Goal: Task Accomplishment & Management: Manage account settings

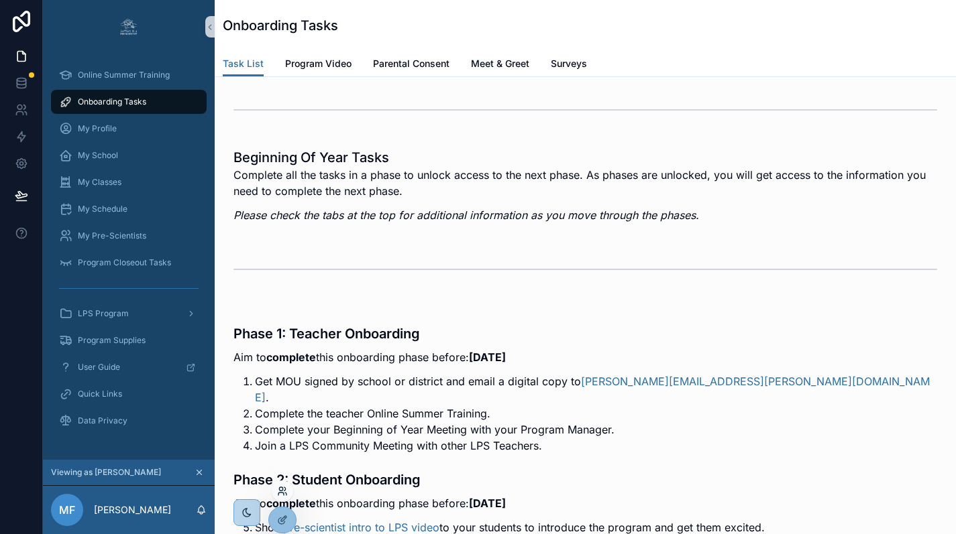
click at [286, 493] on icon at bounding box center [282, 491] width 11 height 11
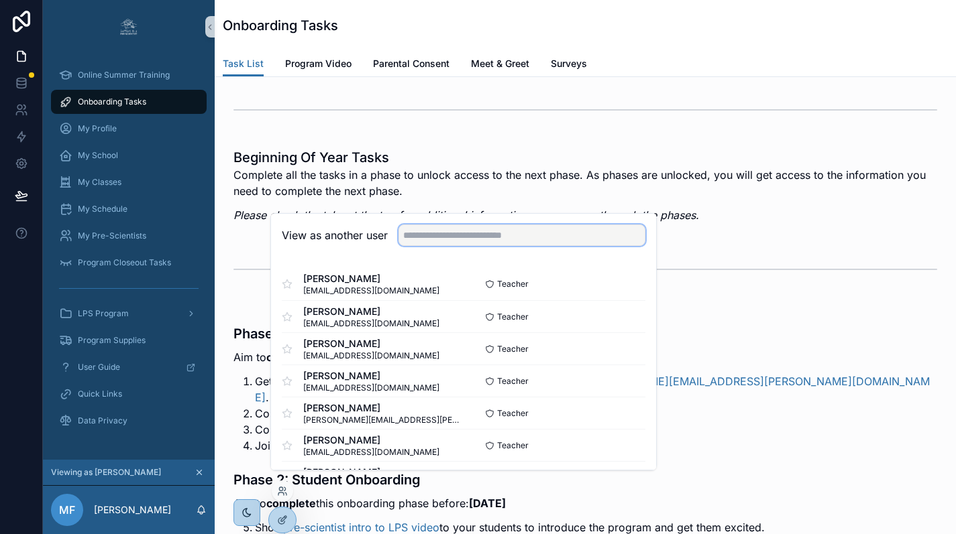
click at [452, 246] on input "text" at bounding box center [521, 235] width 247 height 21
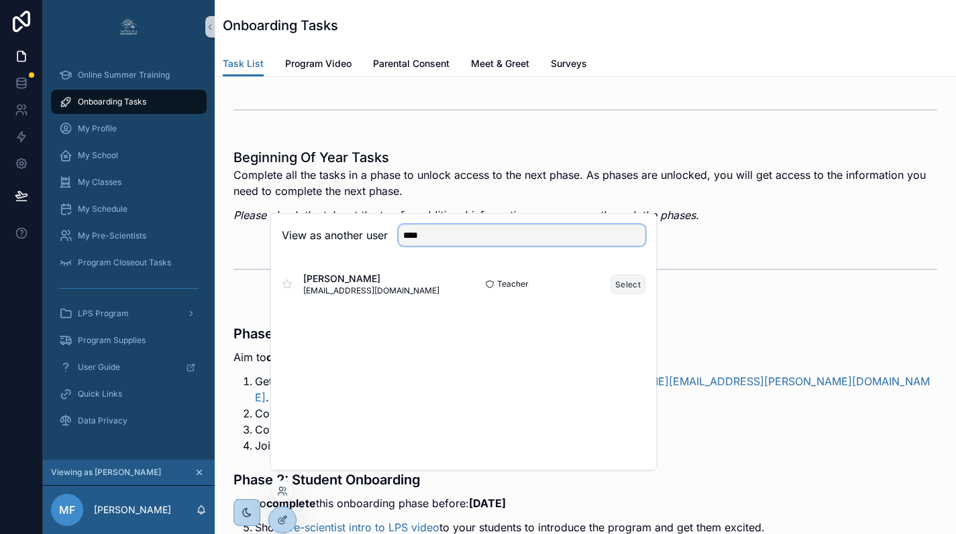
type input "****"
click at [617, 294] on button "Select" at bounding box center [627, 284] width 35 height 19
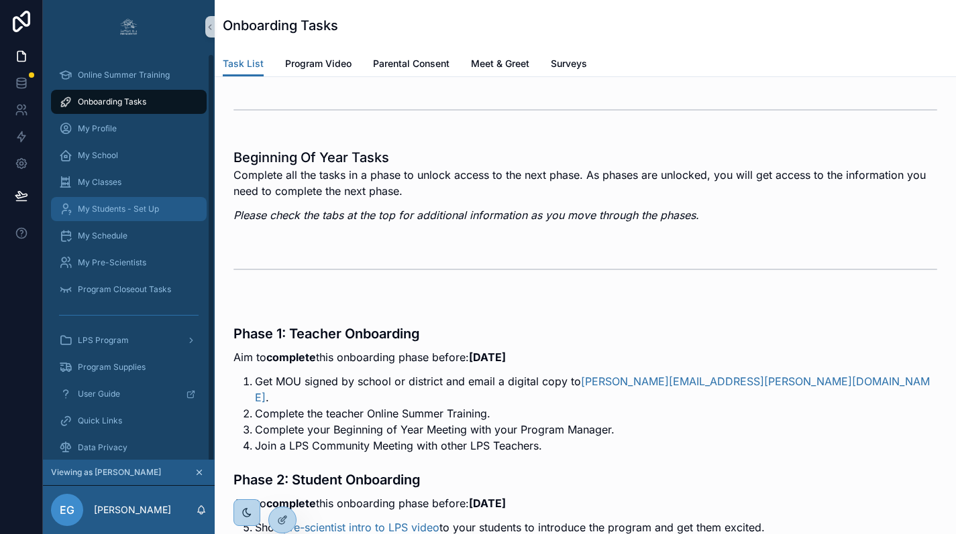
click at [125, 214] on span "My Students - Set Up" at bounding box center [118, 209] width 81 height 11
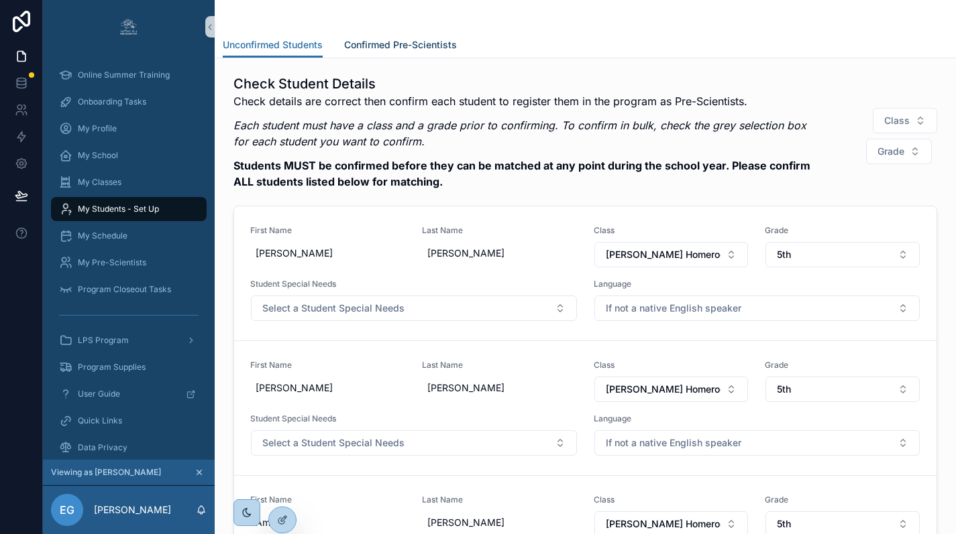
click at [420, 38] on span "Confirmed Pre-Scientists" at bounding box center [400, 44] width 113 height 13
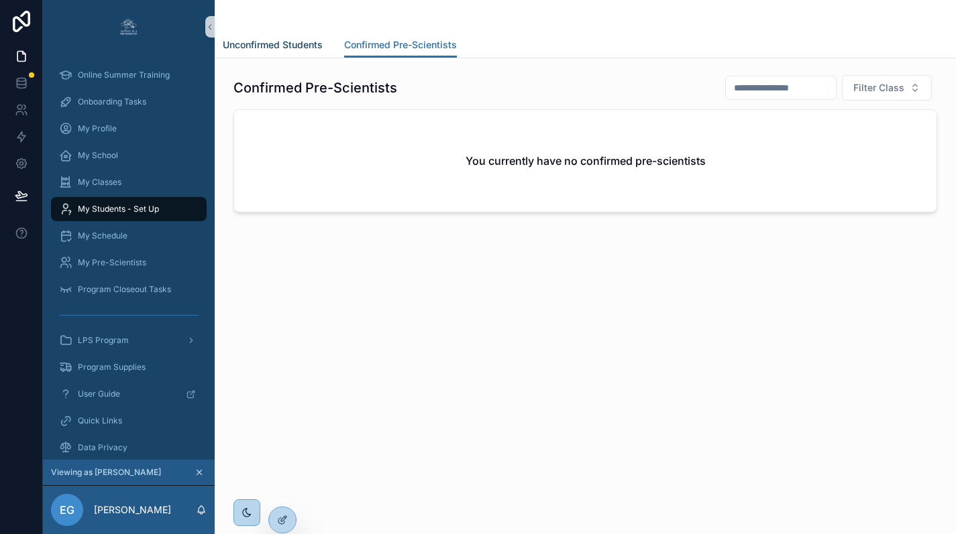
click at [309, 50] on span "Unconfirmed Students" at bounding box center [273, 44] width 100 height 13
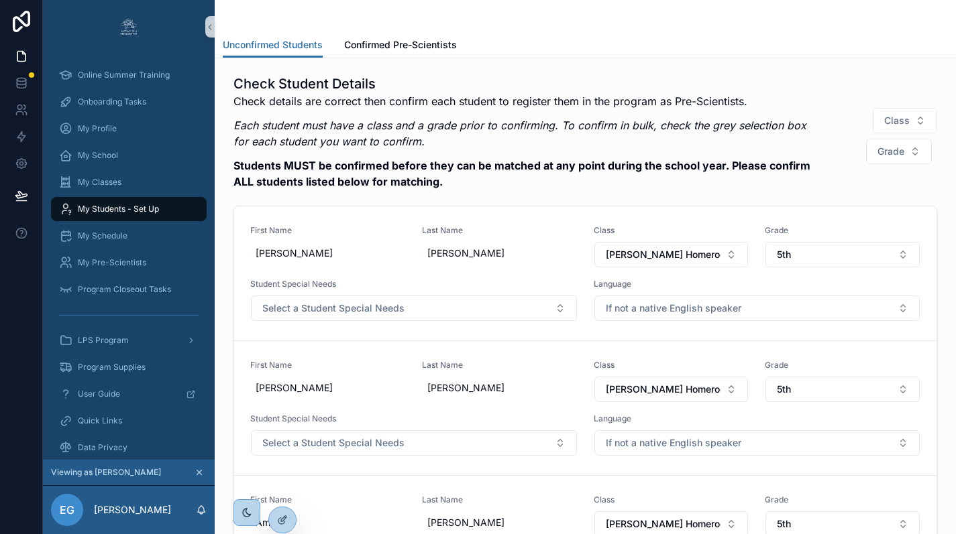
click at [874, 34] on div "Unconfirmed Students Confirmed Pre-Scientists" at bounding box center [585, 44] width 725 height 25
click at [280, 518] on icon at bounding box center [281, 521] width 6 height 6
click at [280, 518] on icon at bounding box center [282, 520] width 11 height 11
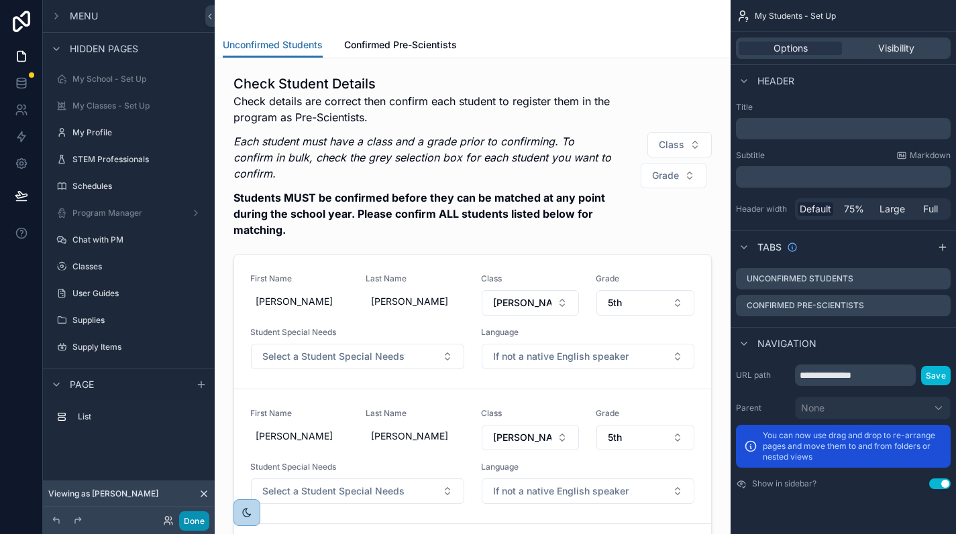
click at [199, 528] on button "Done" at bounding box center [194, 521] width 30 height 19
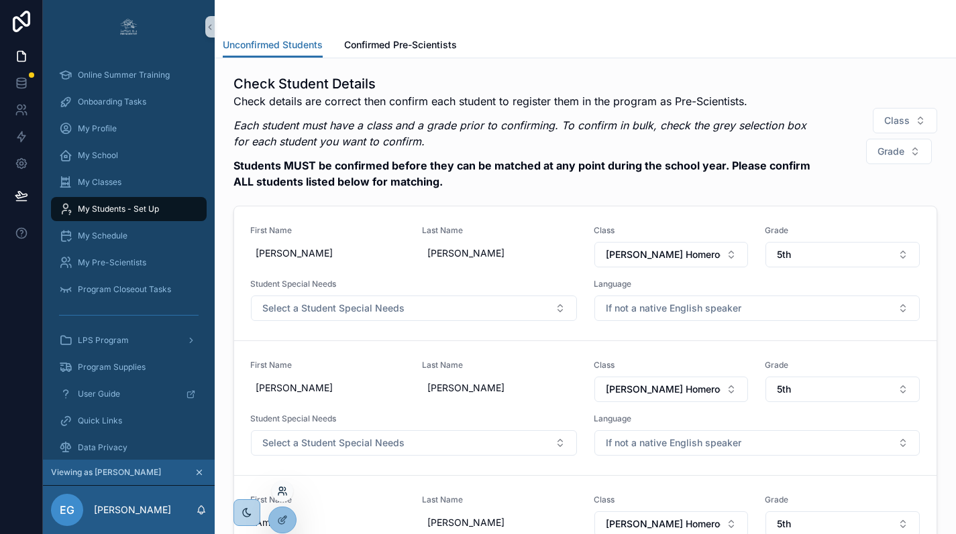
click at [280, 489] on icon at bounding box center [282, 491] width 11 height 11
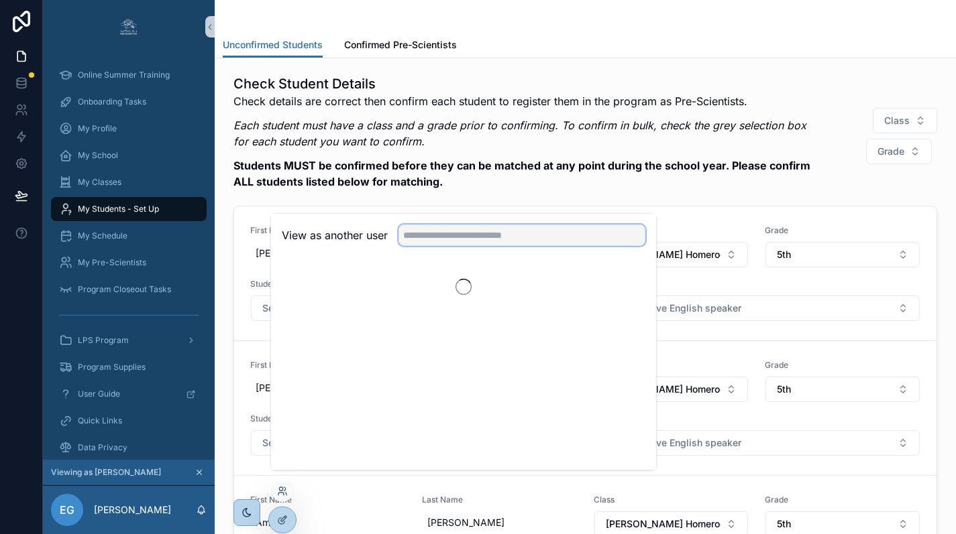
click at [429, 246] on input "text" at bounding box center [521, 235] width 247 height 21
type input "***"
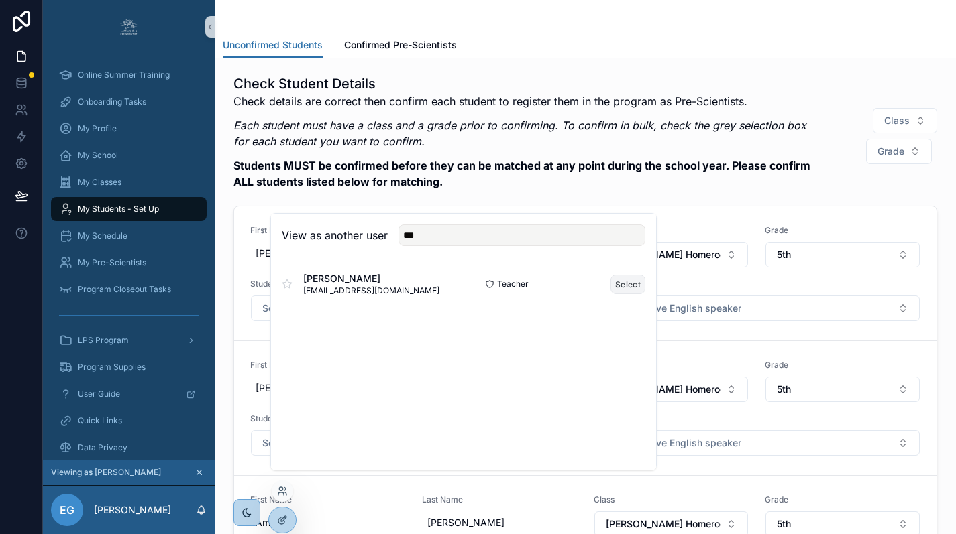
click at [624, 294] on button "Select" at bounding box center [627, 284] width 35 height 19
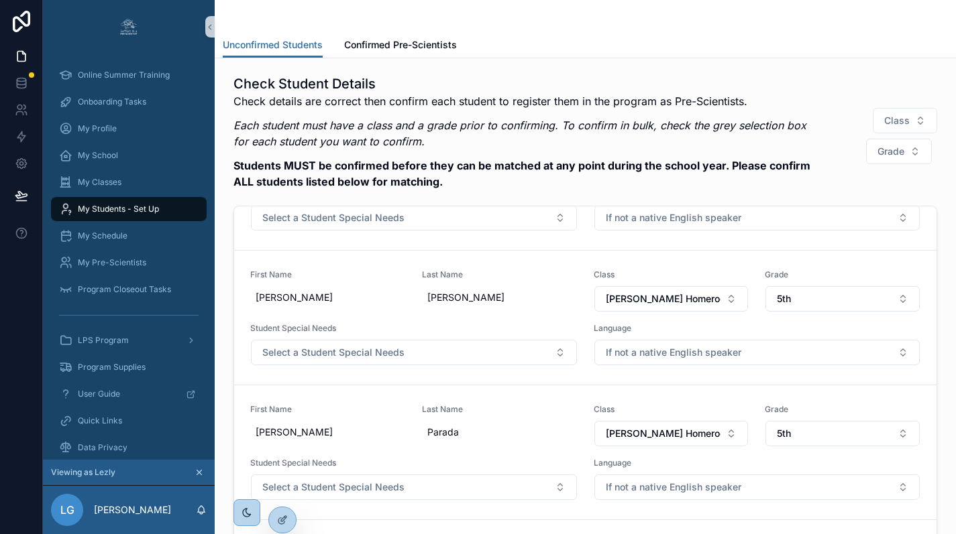
scroll to position [4405, 0]
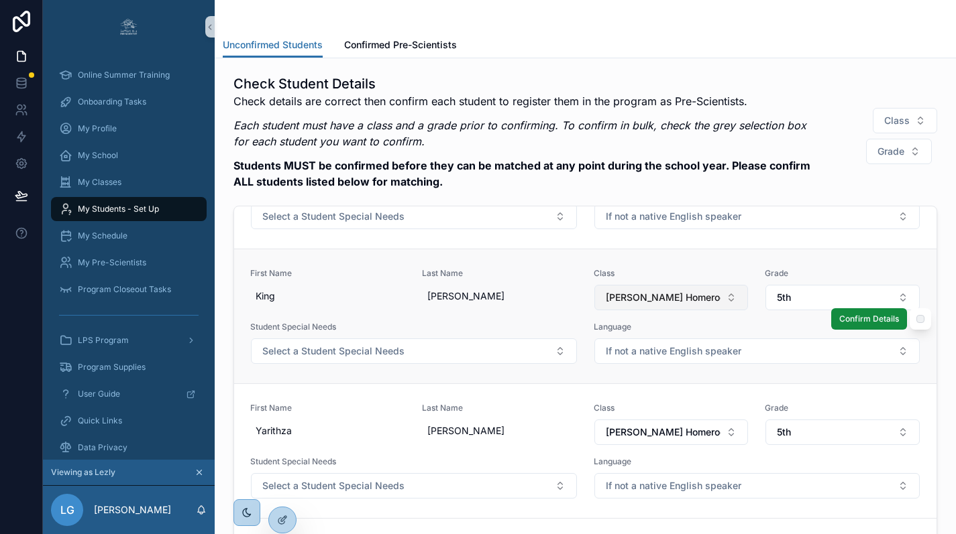
click at [724, 302] on button "Ms. Goblirsch - Hepworth Homeroom" at bounding box center [671, 297] width 154 height 25
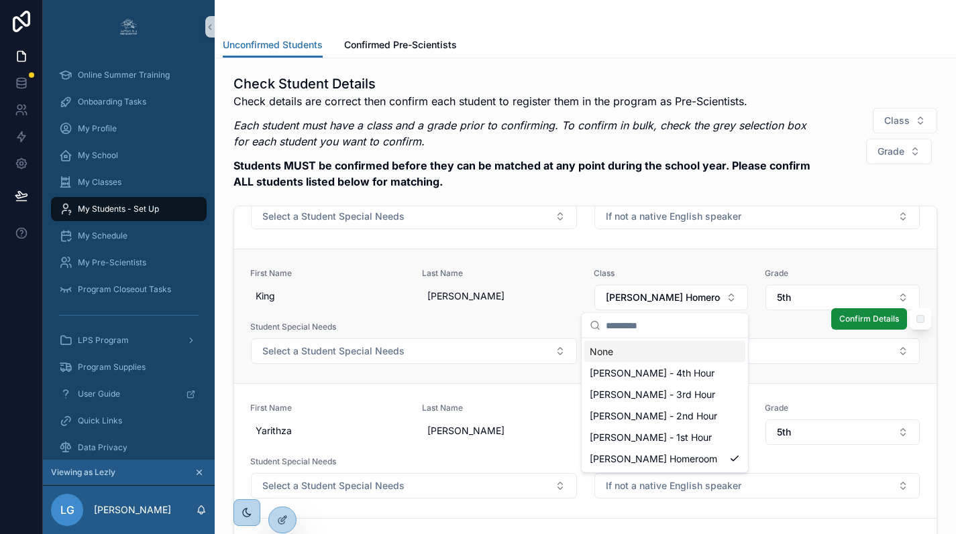
click at [737, 255] on link "First Name King Last Name Sadeeq Sanford Class Ms. Goblirsch - Hepworth Homeroo…" at bounding box center [585, 316] width 702 height 135
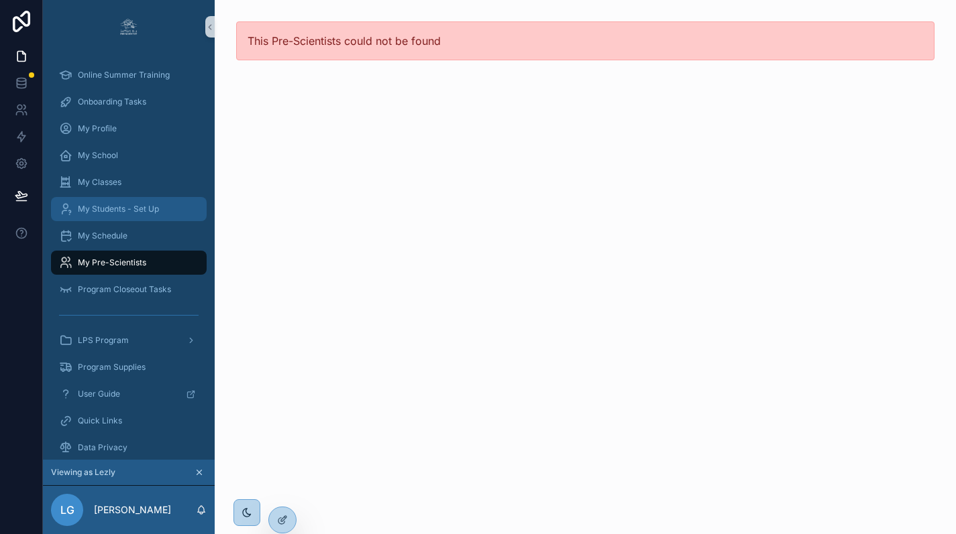
click at [131, 211] on span "My Students - Set Up" at bounding box center [118, 209] width 81 height 11
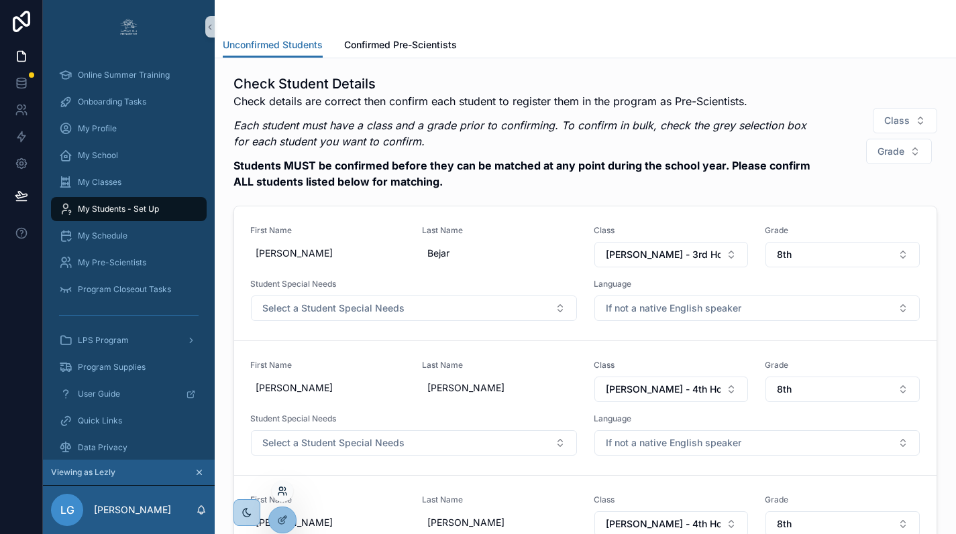
click at [281, 494] on icon at bounding box center [282, 491] width 11 height 11
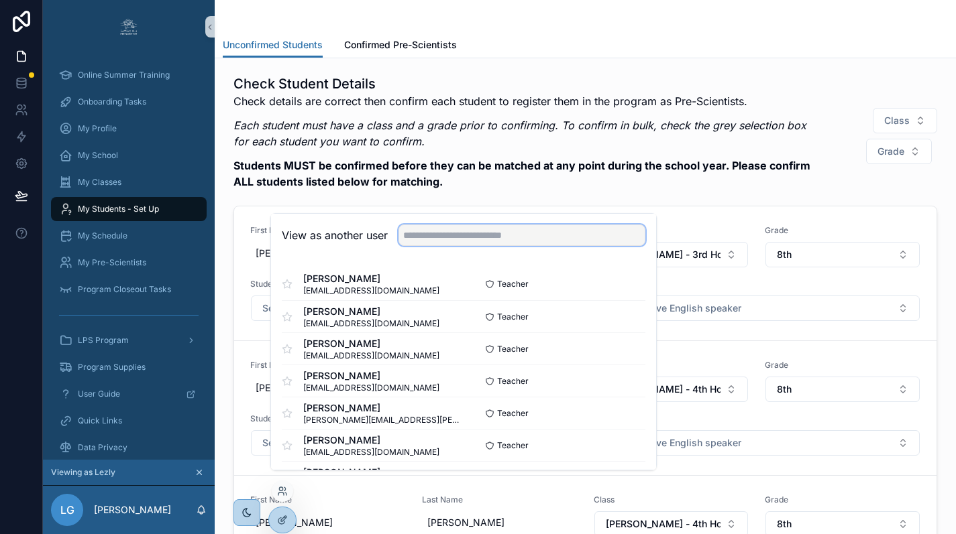
click at [446, 246] on input "text" at bounding box center [521, 235] width 247 height 21
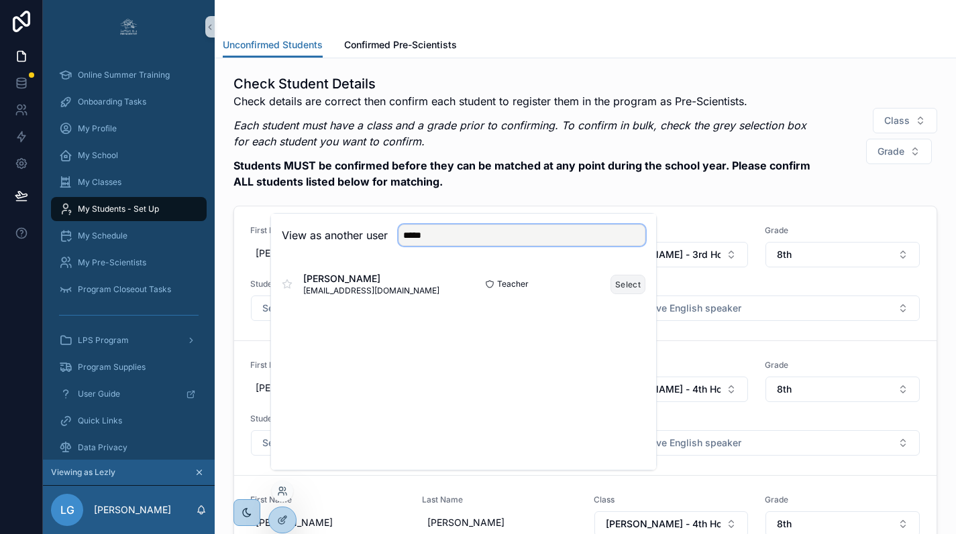
type input "*****"
click at [634, 292] on button "Select" at bounding box center [627, 284] width 35 height 19
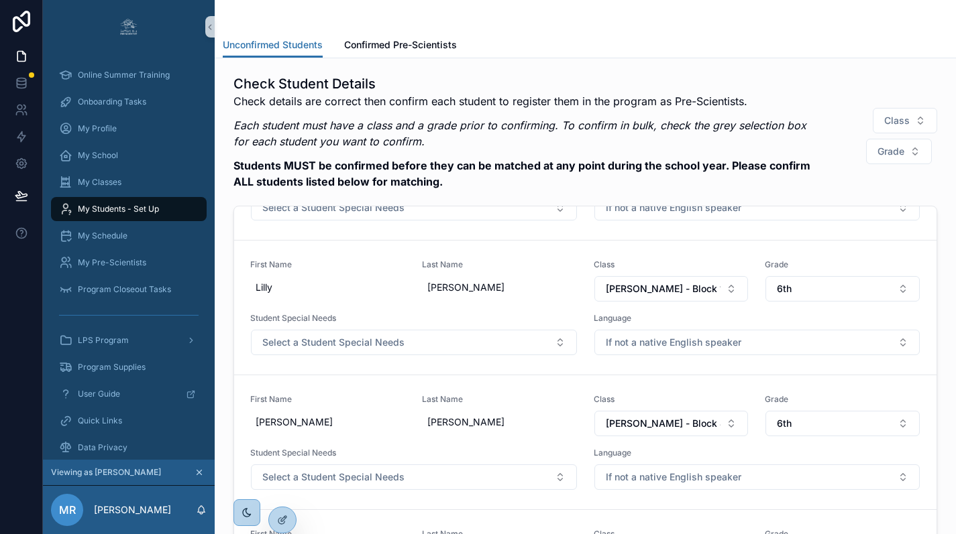
scroll to position [1556, 0]
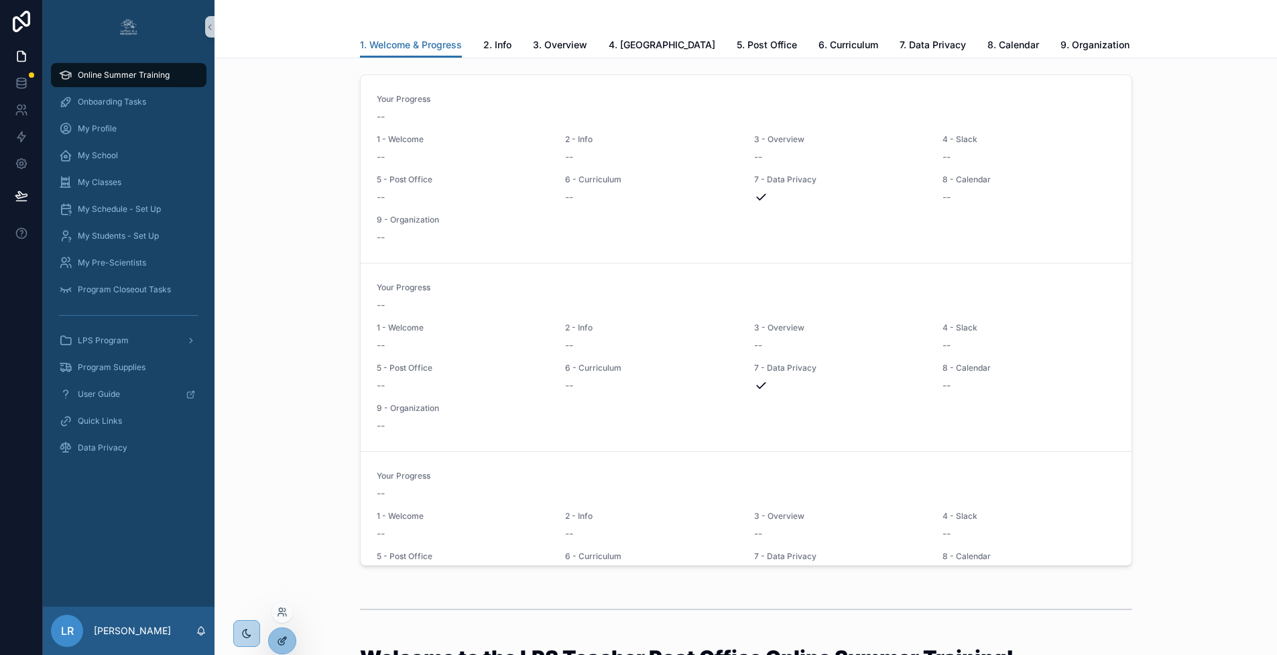
click at [281, 638] on icon at bounding box center [282, 641] width 11 height 11
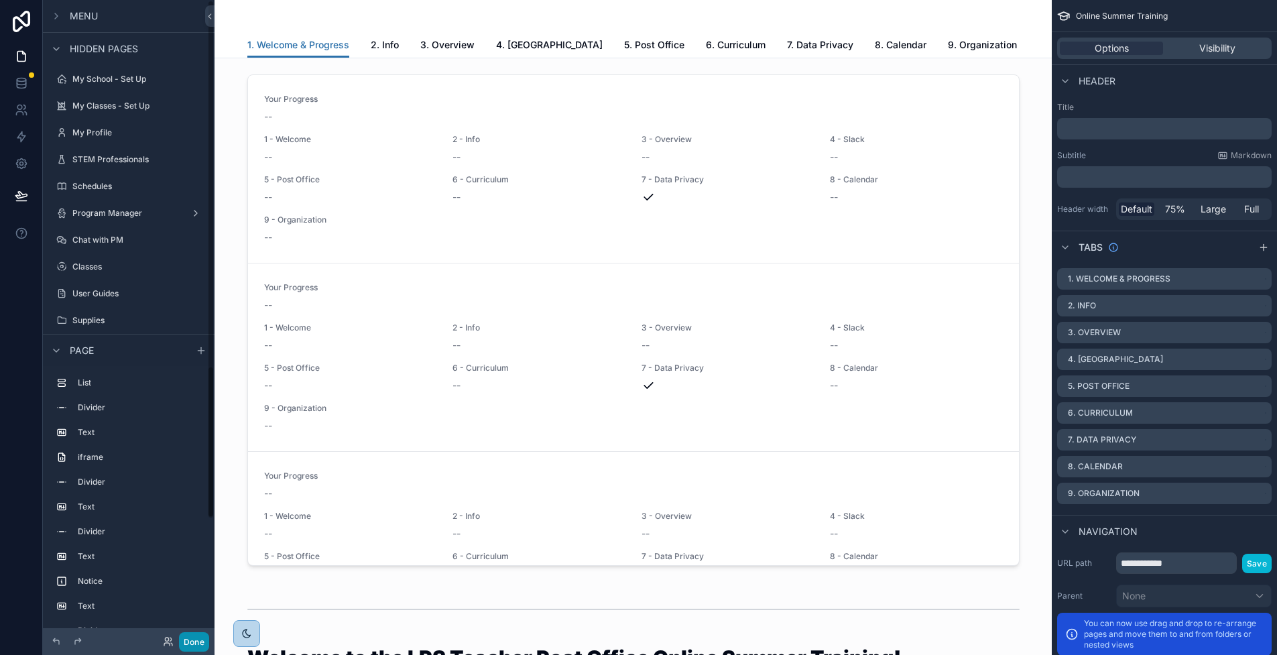
click at [189, 645] on button "Done" at bounding box center [194, 641] width 30 height 19
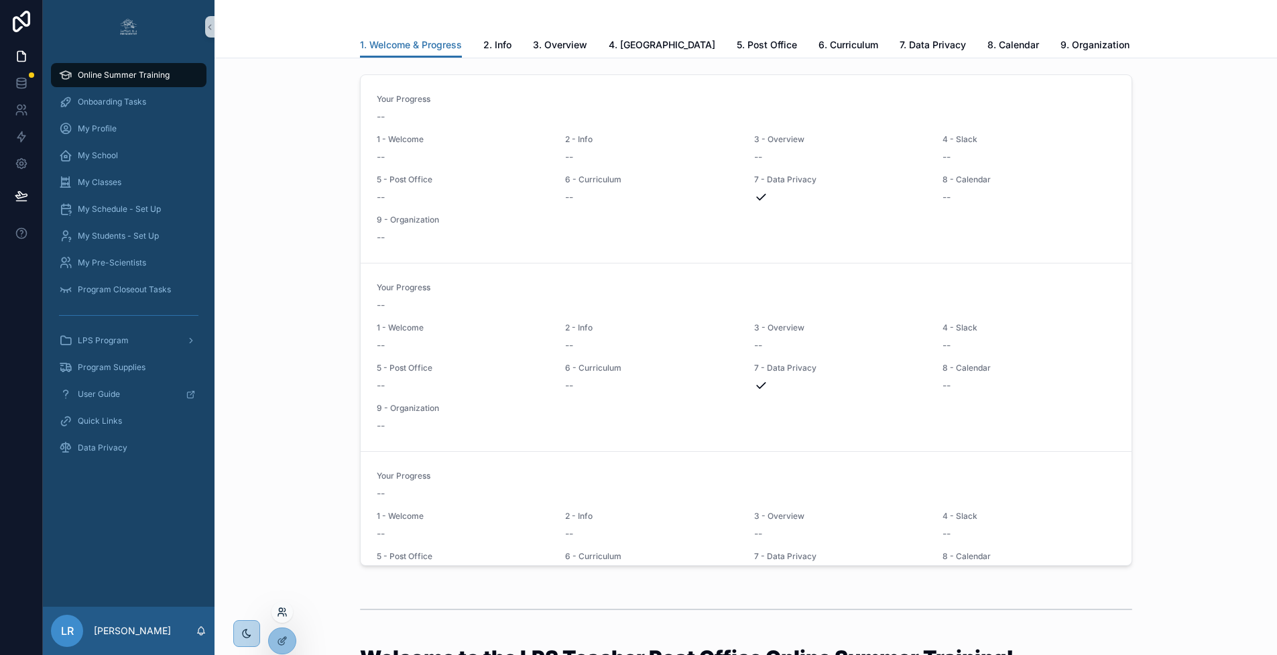
click at [284, 615] on icon at bounding box center [282, 612] width 11 height 11
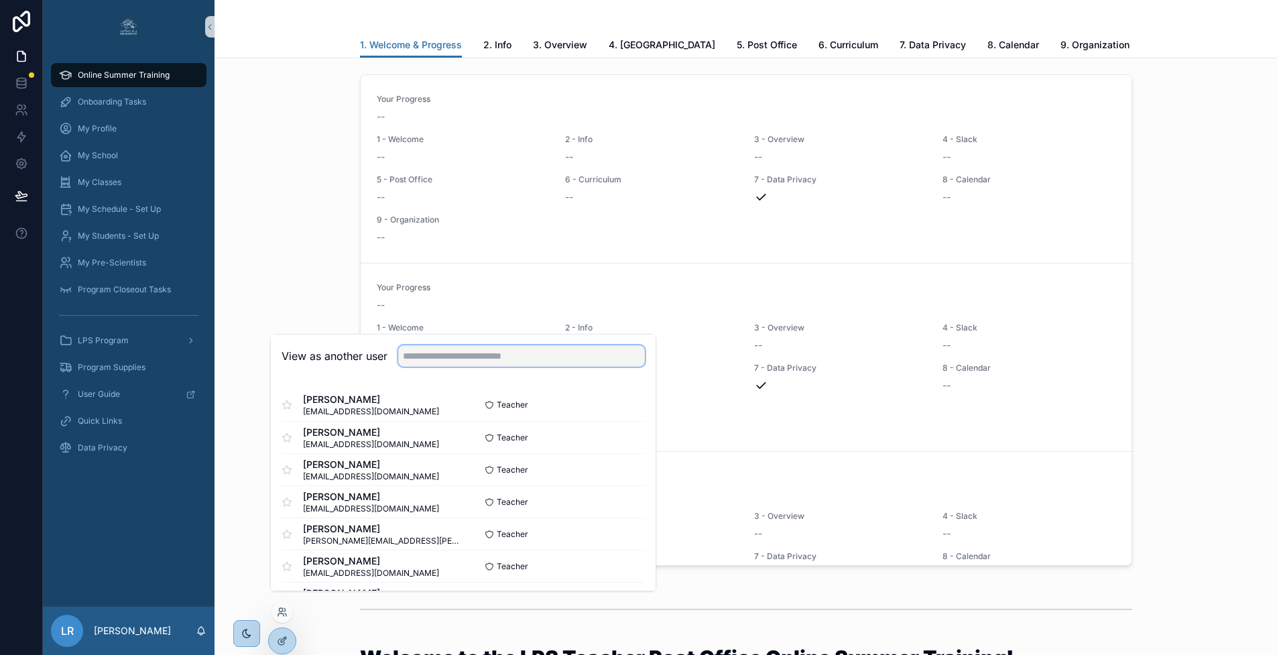
click at [434, 363] on input "text" at bounding box center [521, 355] width 247 height 21
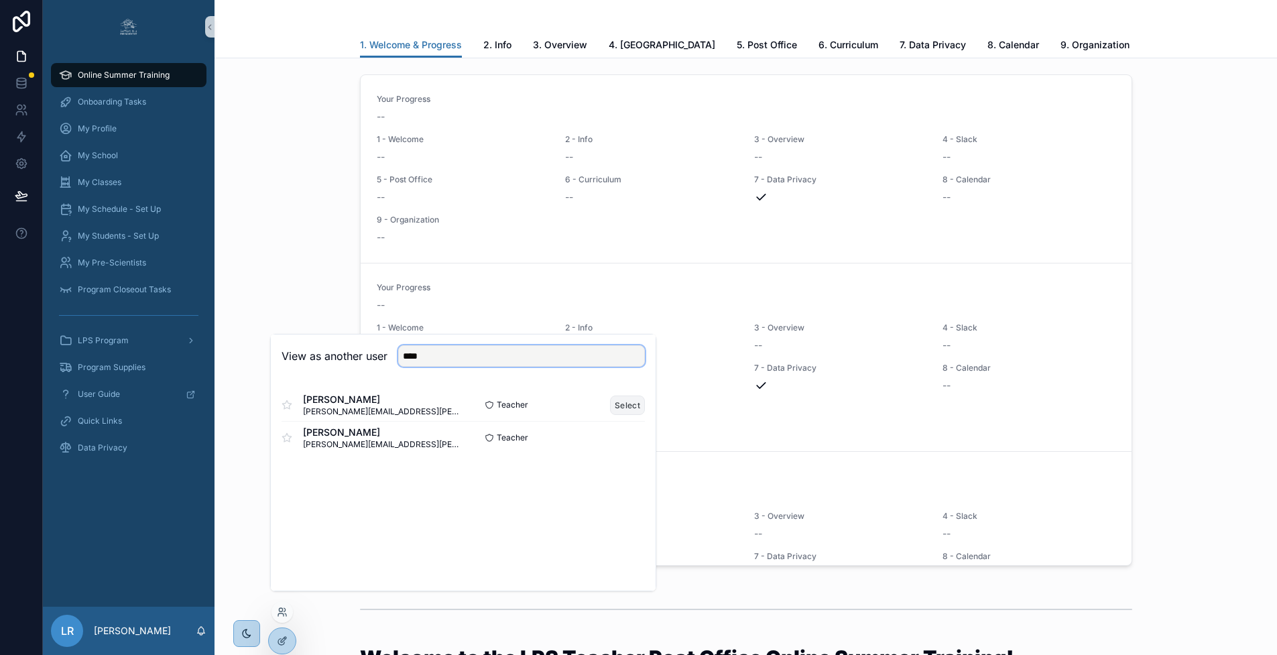
type input "****"
click at [618, 415] on button "Select" at bounding box center [627, 405] width 35 height 19
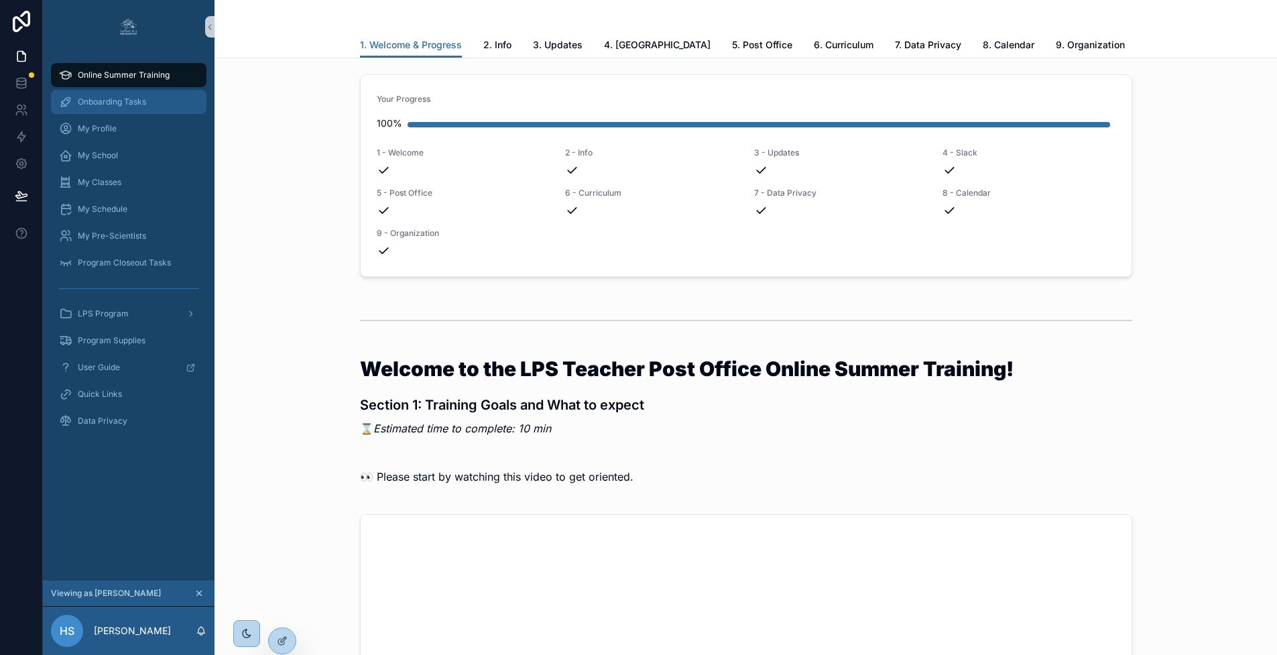
click at [124, 104] on span "Onboarding Tasks" at bounding box center [112, 102] width 68 height 11
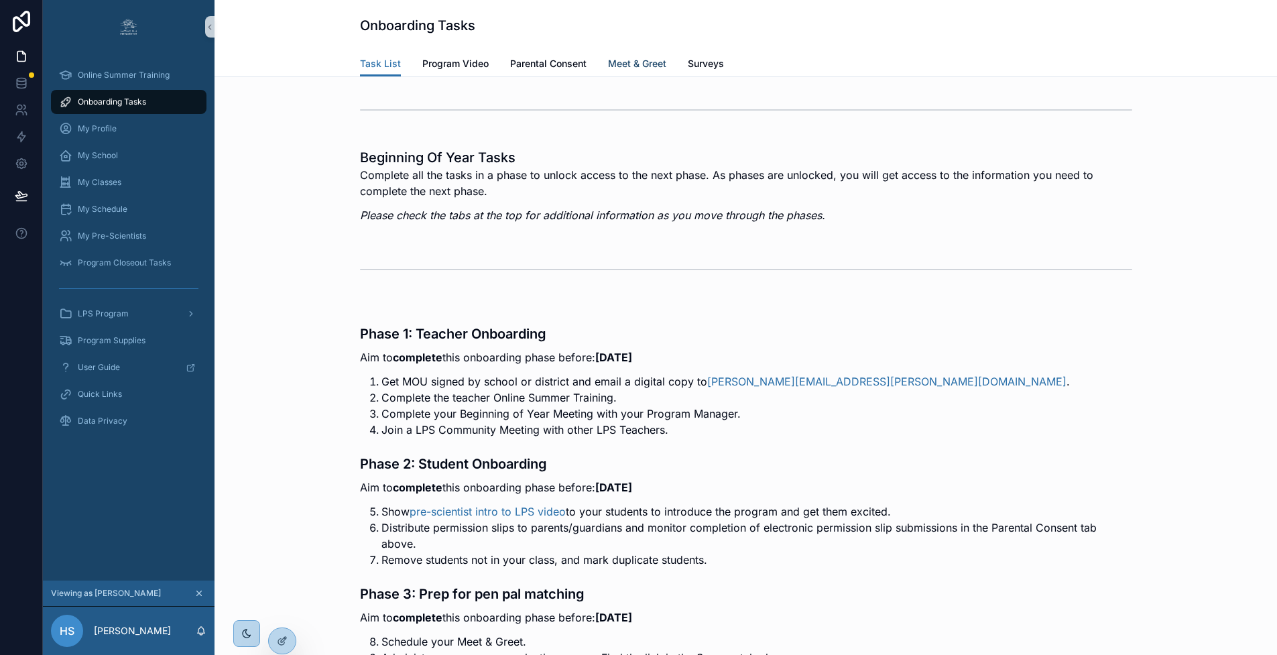
click at [637, 66] on span "Meet & Greet" at bounding box center [637, 63] width 58 height 13
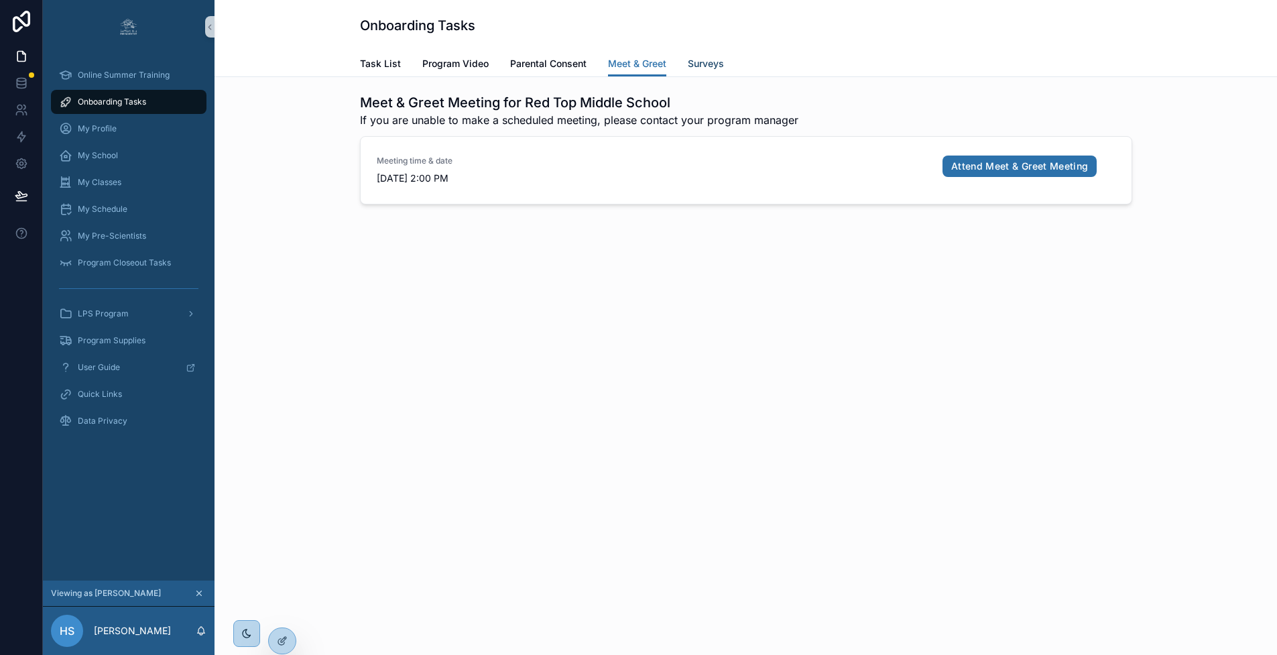
click at [708, 61] on span "Surveys" at bounding box center [706, 63] width 36 height 13
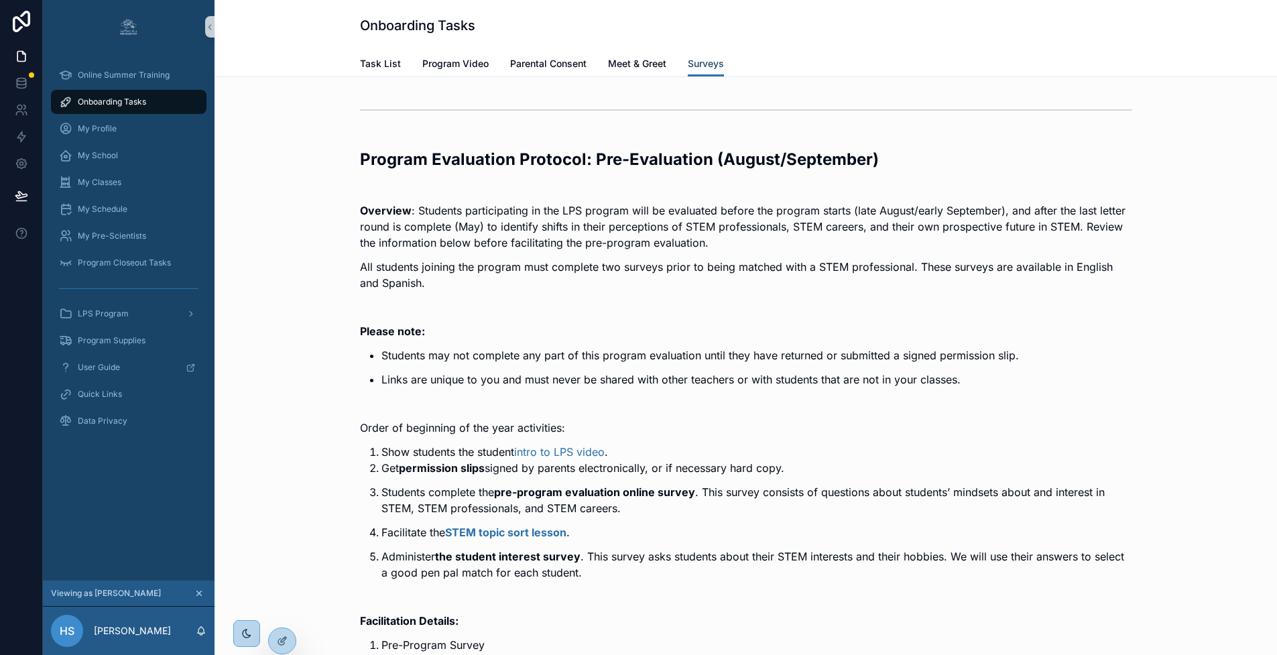
click at [700, 62] on span "Surveys" at bounding box center [706, 63] width 36 height 13
click at [199, 596] on icon "scrollable content" at bounding box center [199, 593] width 5 height 5
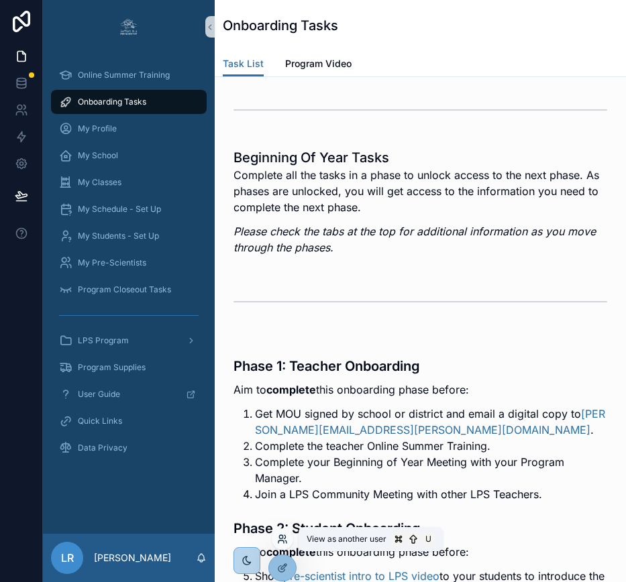
click at [284, 537] on icon at bounding box center [282, 539] width 11 height 11
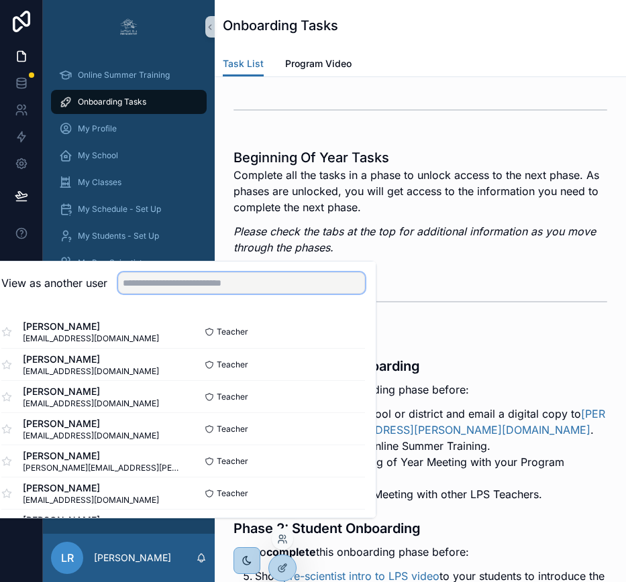
click at [238, 294] on input "text" at bounding box center [241, 282] width 247 height 21
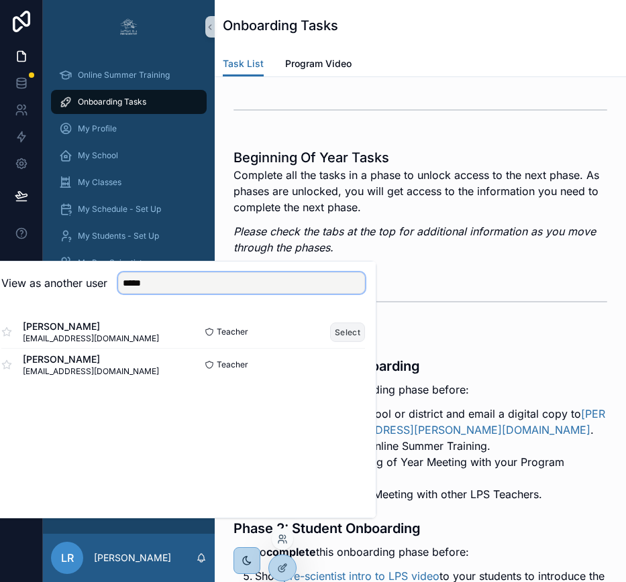
type input "*****"
click at [356, 341] on button "Select" at bounding box center [347, 332] width 35 height 19
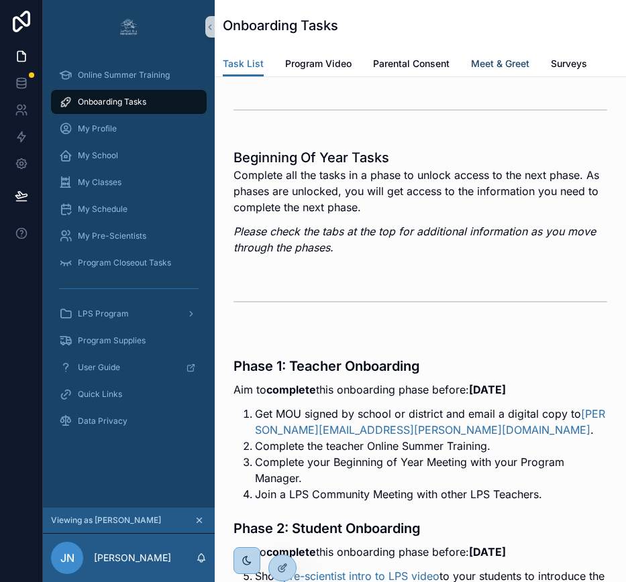
click at [498, 62] on span "Meet & Greet" at bounding box center [500, 63] width 58 height 13
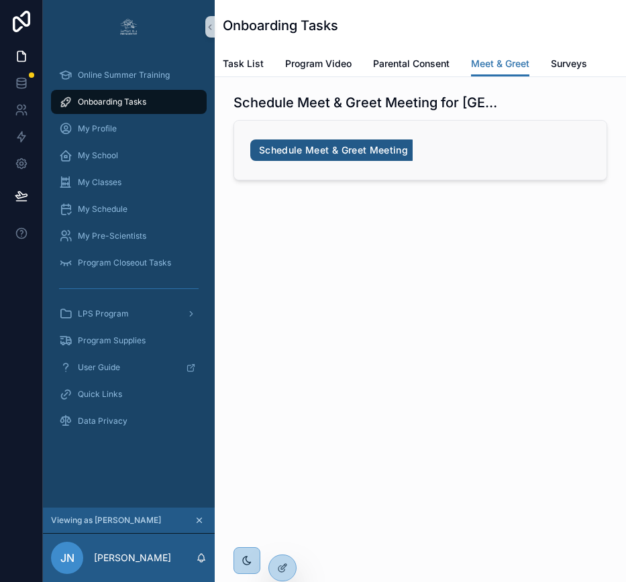
click at [380, 154] on link "Schedule Meet & Greet Meeting" at bounding box center [333, 149] width 166 height 21
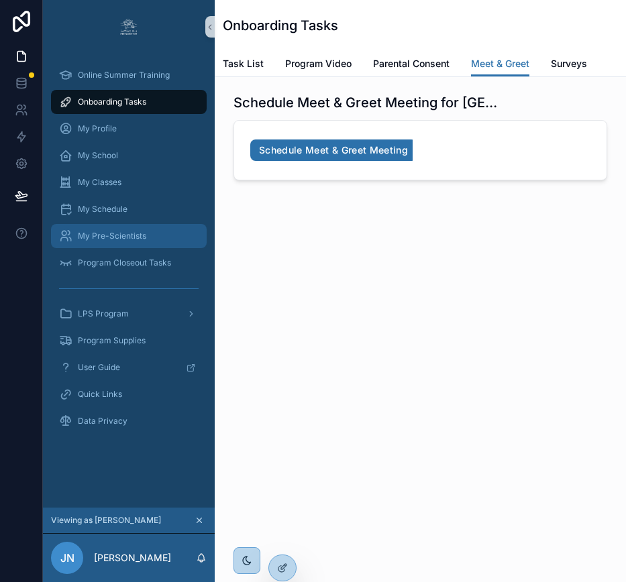
click at [101, 236] on span "My Pre-Scientists" at bounding box center [112, 236] width 68 height 11
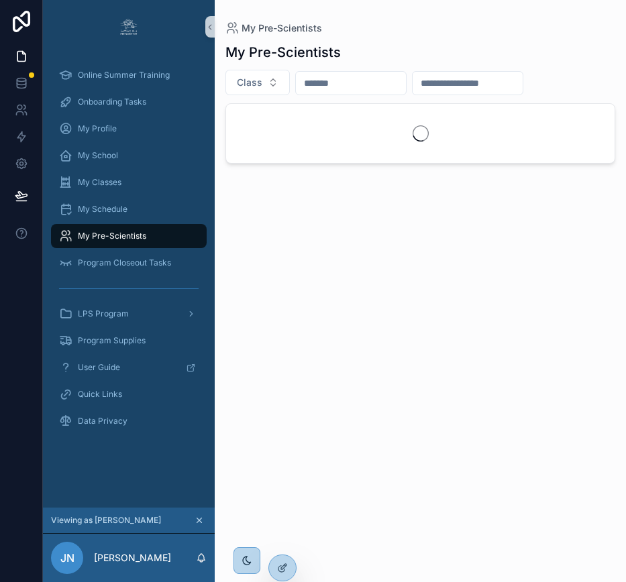
click at [101, 236] on span "My Pre-Scientists" at bounding box center [112, 236] width 68 height 11
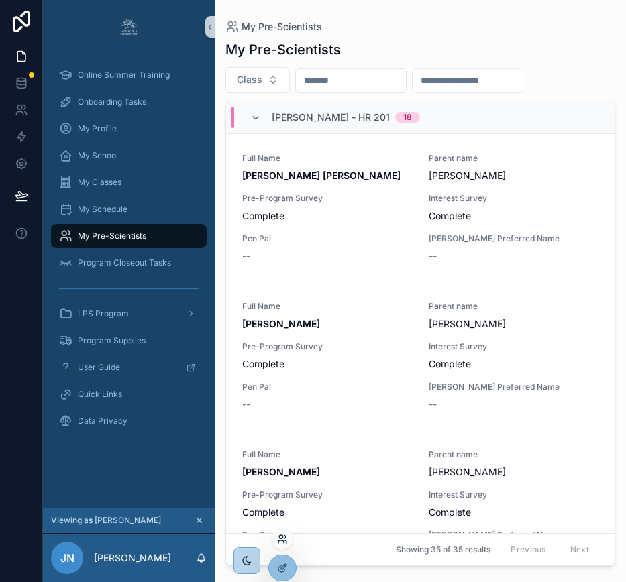
click at [282, 536] on icon at bounding box center [282, 539] width 11 height 11
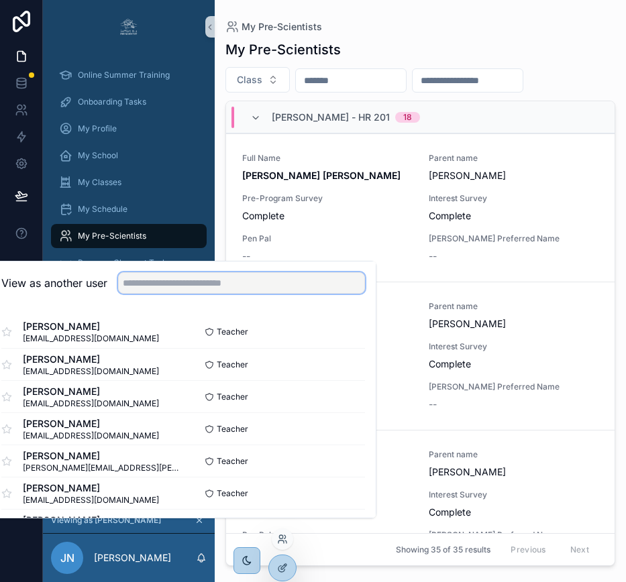
click at [259, 290] on input "text" at bounding box center [241, 282] width 247 height 21
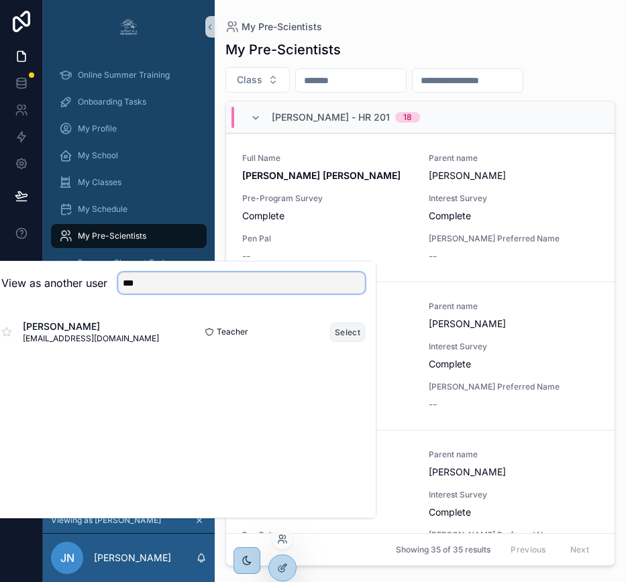
type input "***"
click at [361, 342] on button "Select" at bounding box center [347, 332] width 35 height 19
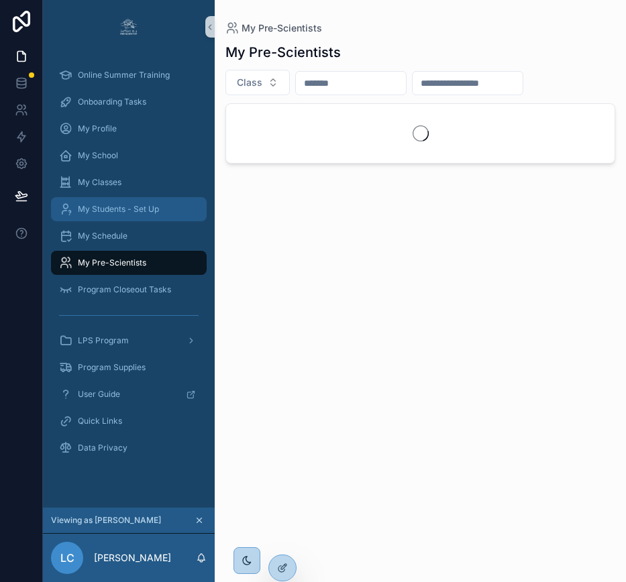
click at [145, 205] on span "My Students - Set Up" at bounding box center [118, 209] width 81 height 11
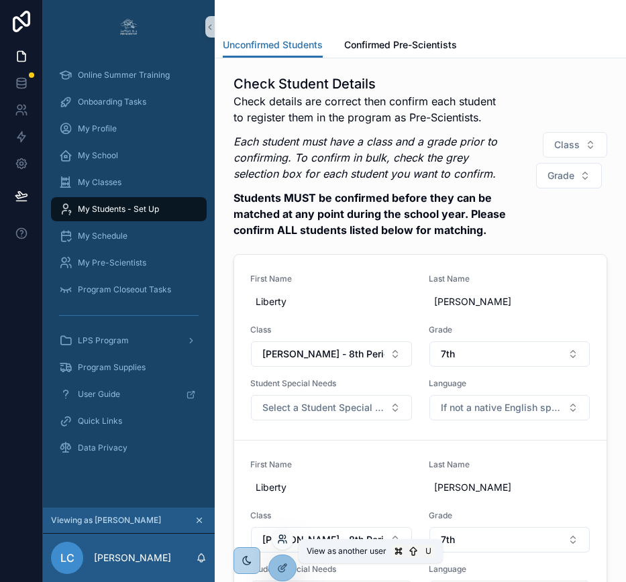
click at [284, 539] on icon at bounding box center [282, 539] width 11 height 11
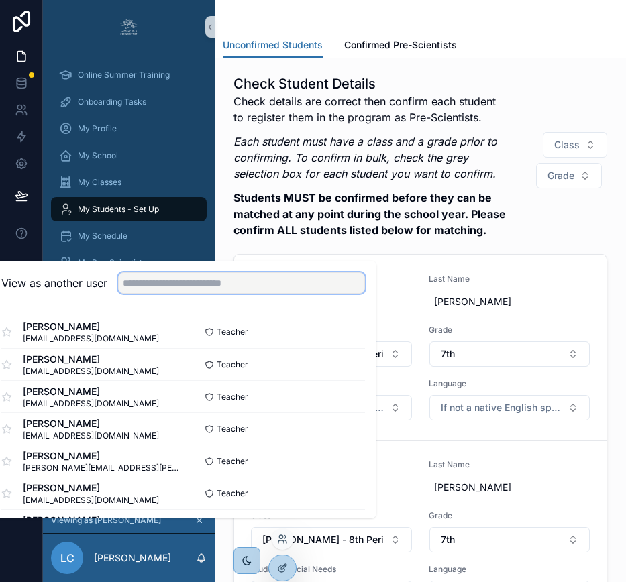
click at [280, 294] on input "text" at bounding box center [241, 282] width 247 height 21
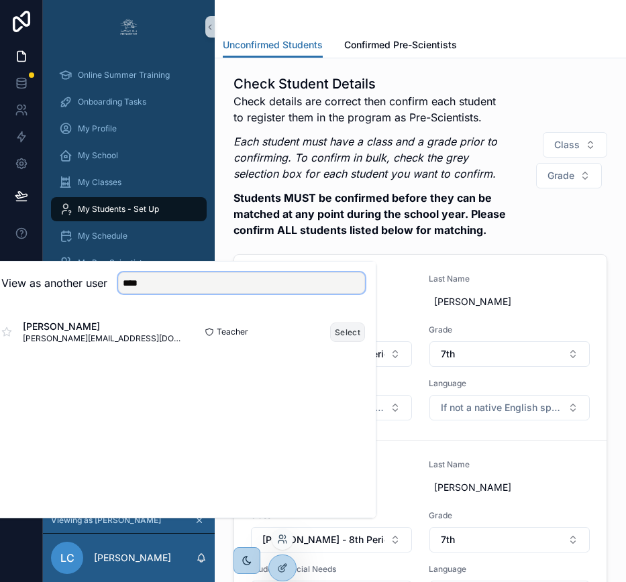
type input "****"
click at [357, 342] on button "Select" at bounding box center [347, 332] width 35 height 19
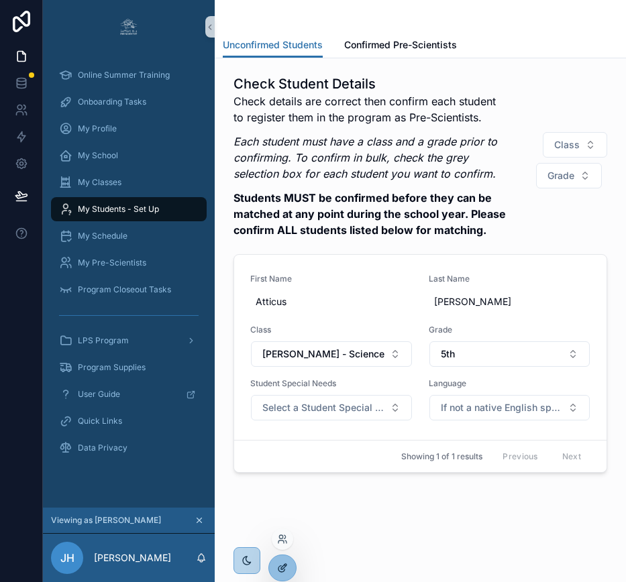
click at [278, 572] on icon at bounding box center [282, 568] width 11 height 11
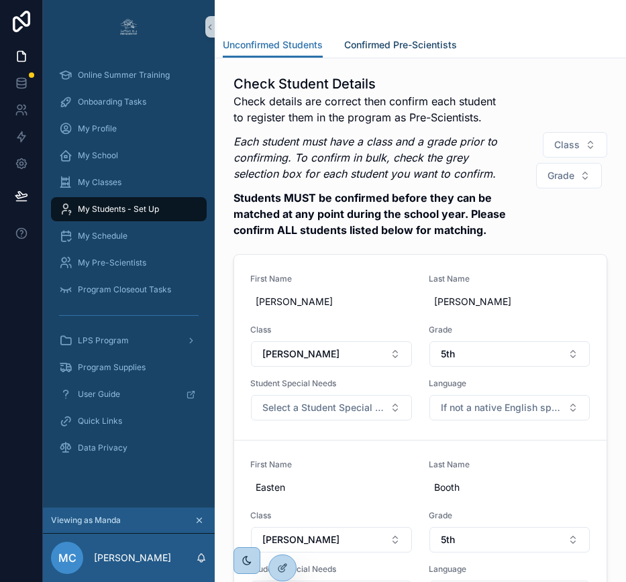
click at [389, 51] on span "Confirmed Pre-Scientists" at bounding box center [400, 44] width 113 height 13
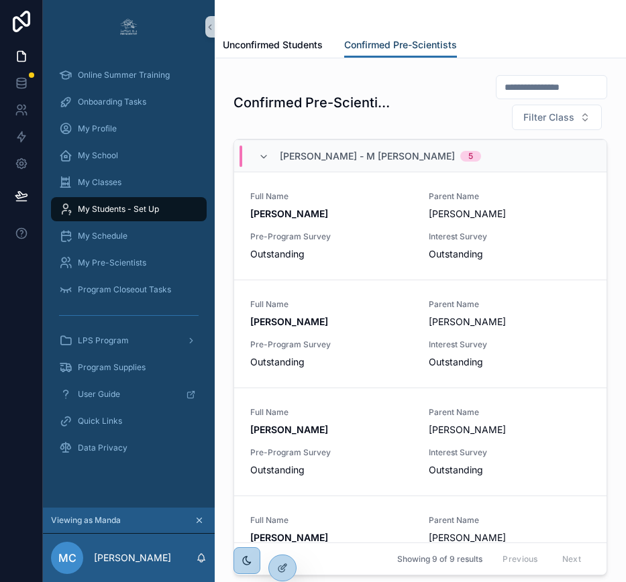
scroll to position [586, 0]
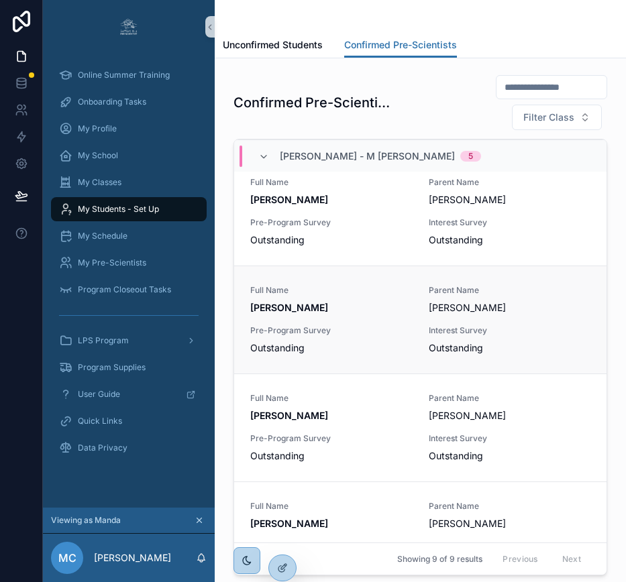
click at [341, 330] on span "Pre-Program Survey" at bounding box center [331, 330] width 162 height 11
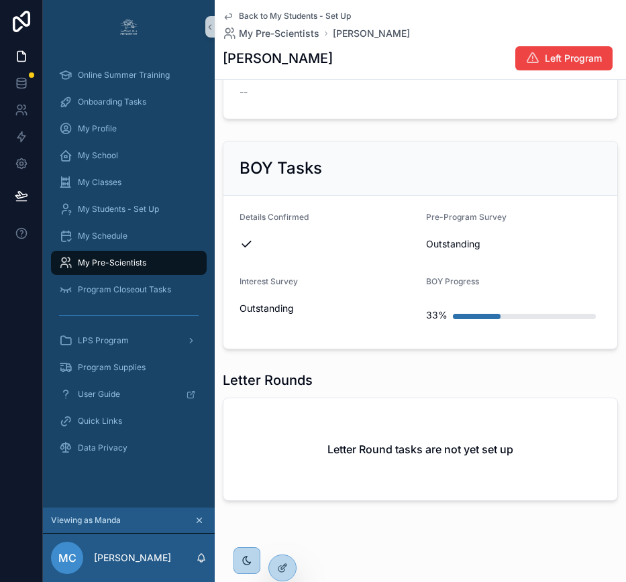
click at [391, 382] on div "Letter Rounds" at bounding box center [420, 380] width 395 height 19
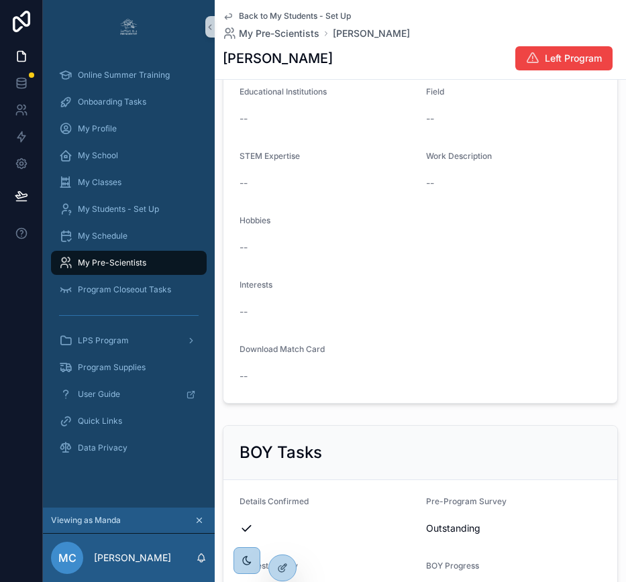
scroll to position [262, 0]
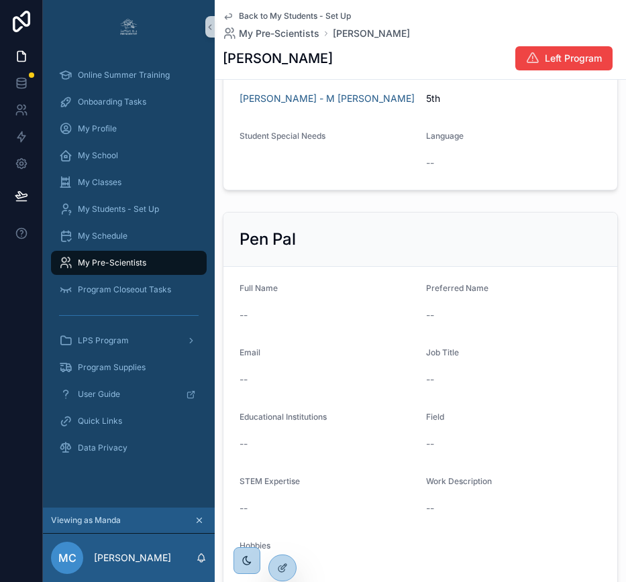
click at [391, 382] on div "--" at bounding box center [327, 379] width 176 height 13
click at [200, 523] on icon "scrollable content" at bounding box center [199, 520] width 5 height 5
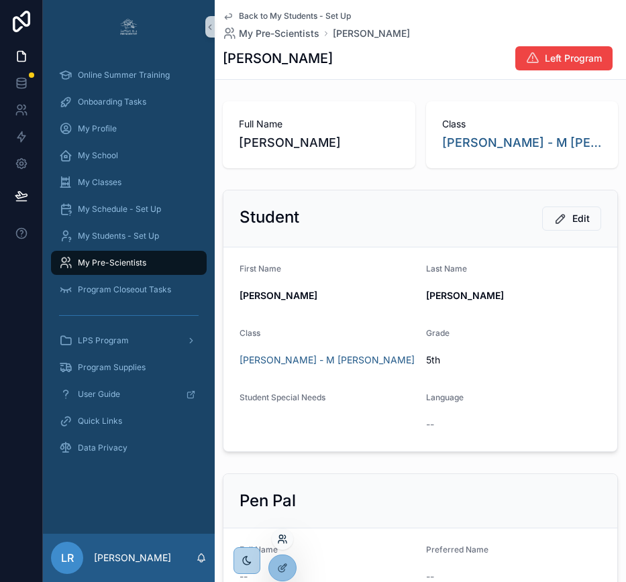
click at [286, 540] on icon at bounding box center [282, 539] width 11 height 11
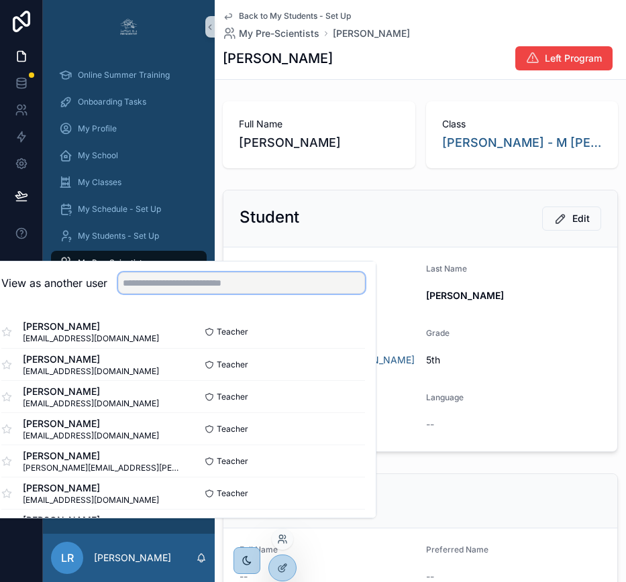
click at [295, 291] on input "text" at bounding box center [241, 282] width 247 height 21
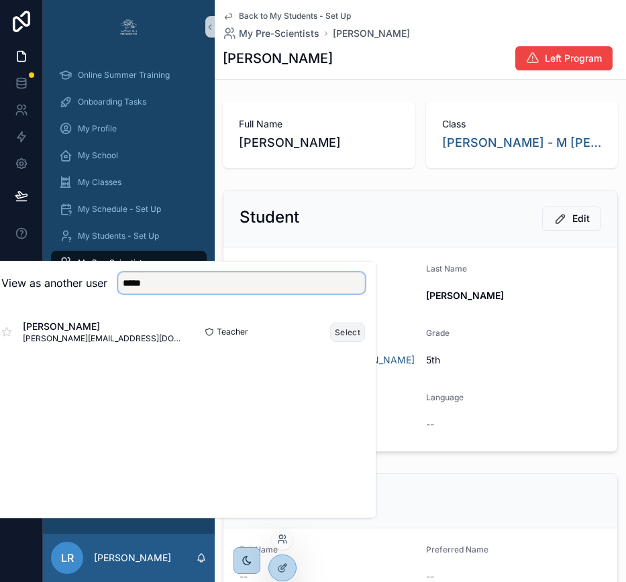
type input "*****"
click at [355, 342] on button "Select" at bounding box center [347, 332] width 35 height 19
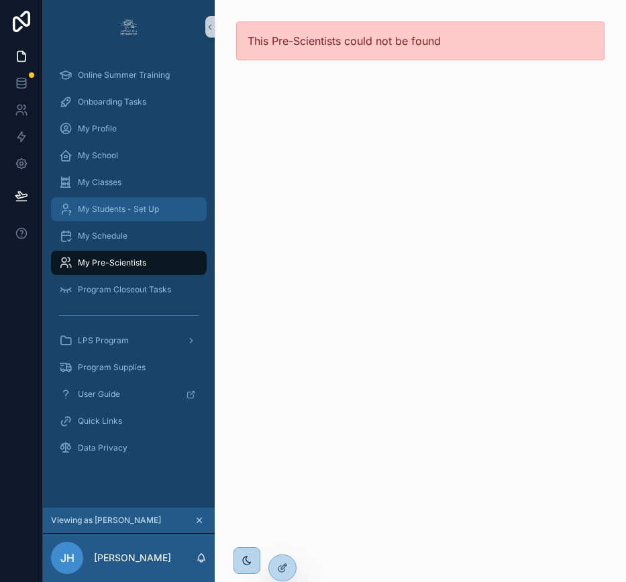
scroll to position [0, 10]
click at [142, 204] on span "My Students - Set Up" at bounding box center [118, 209] width 81 height 11
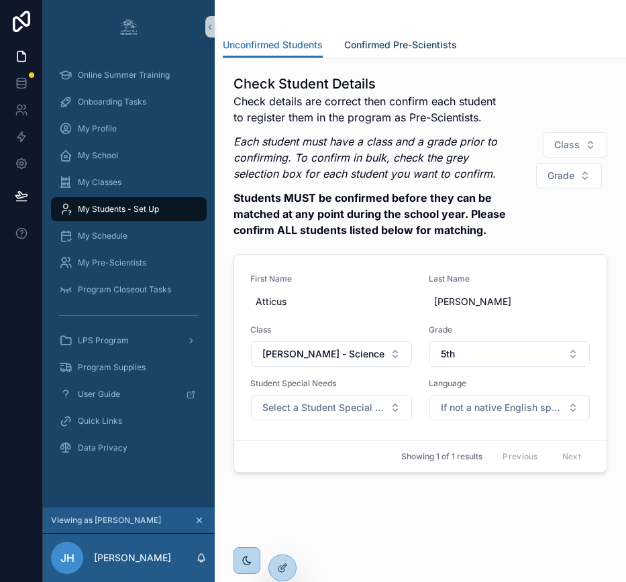
click at [403, 45] on span "Confirmed Pre-Scientists" at bounding box center [400, 44] width 113 height 13
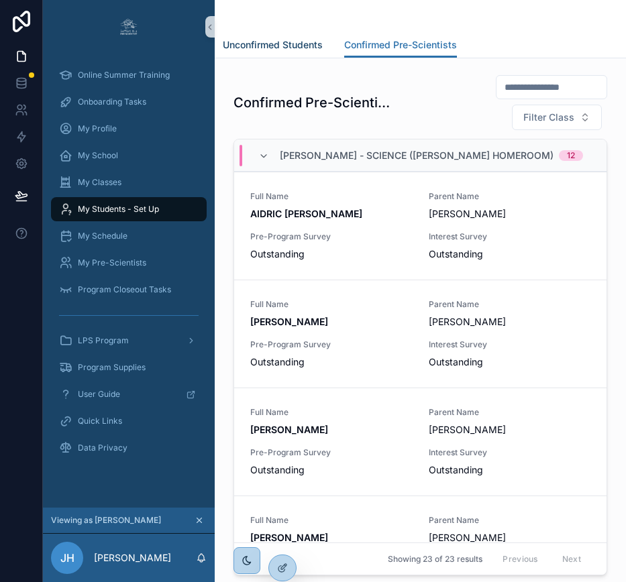
click at [274, 41] on span "Unconfirmed Students" at bounding box center [273, 44] width 100 height 13
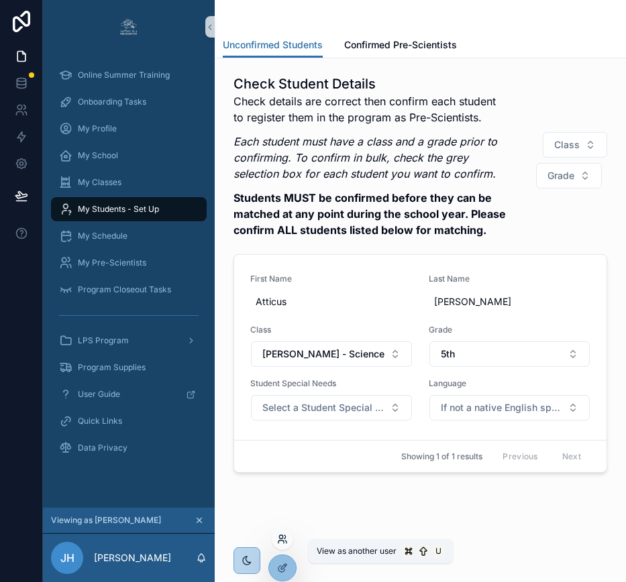
click at [283, 540] on icon at bounding box center [280, 541] width 5 height 3
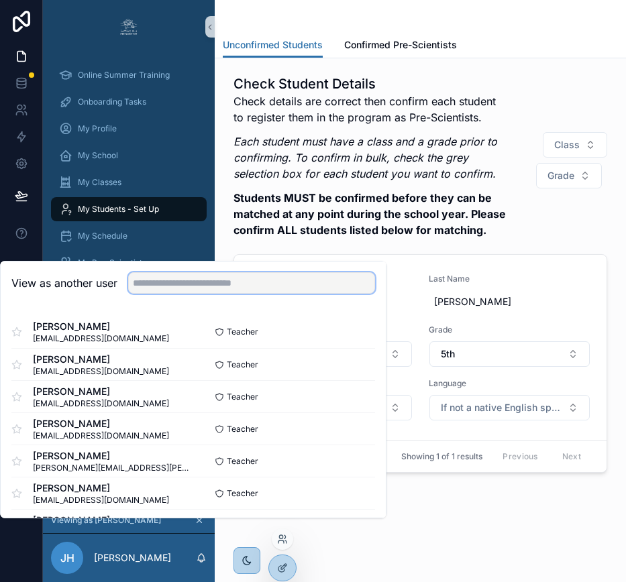
click at [259, 287] on input "text" at bounding box center [251, 282] width 247 height 21
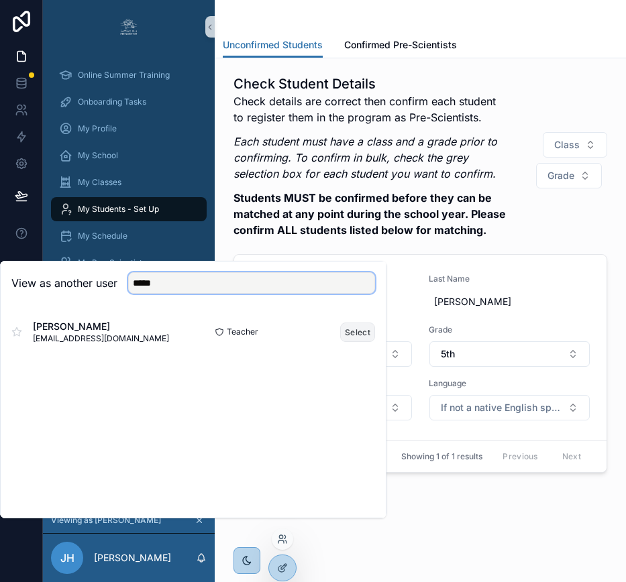
type input "*****"
click at [354, 342] on button "Select" at bounding box center [357, 332] width 35 height 19
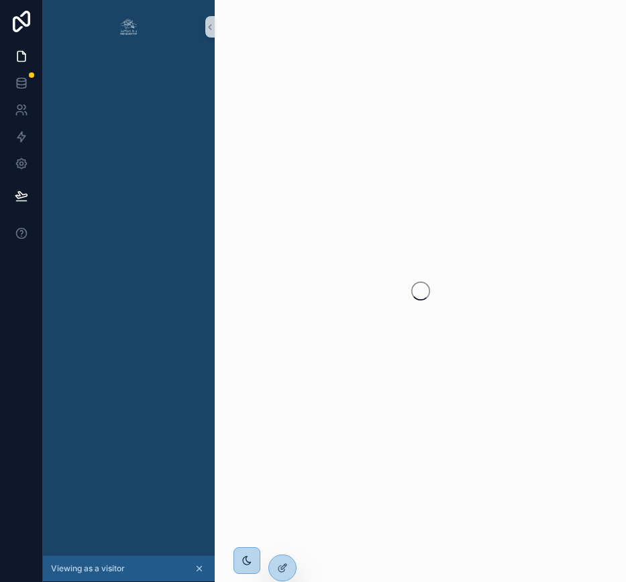
scroll to position [0, 10]
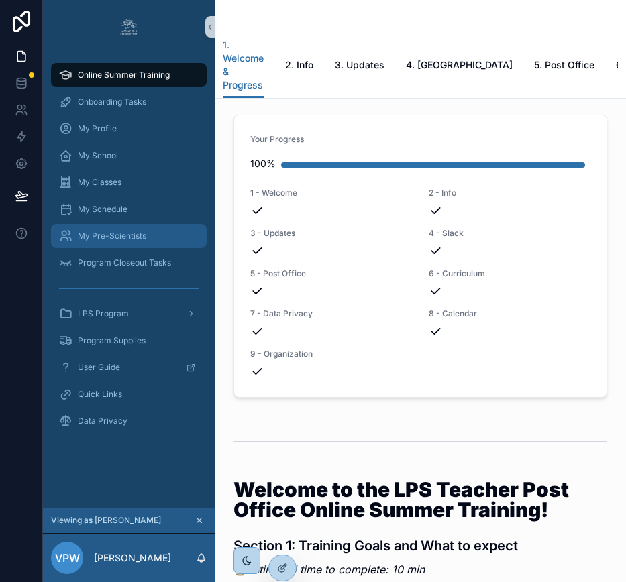
click at [147, 233] on div "My Pre-Scientists" at bounding box center [128, 235] width 139 height 21
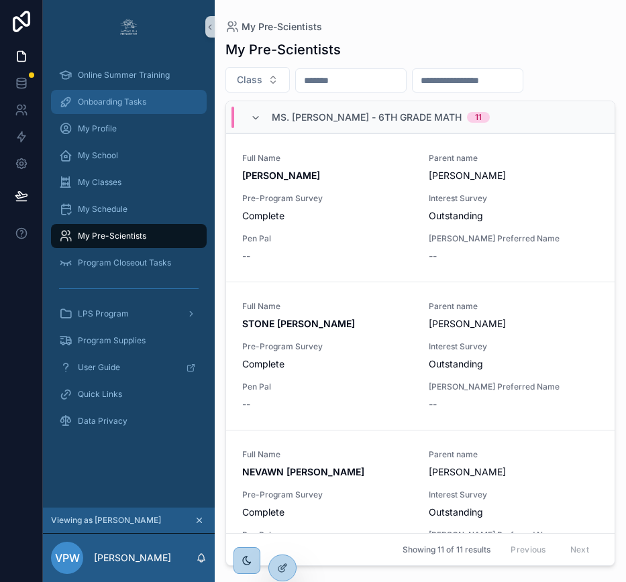
click at [158, 100] on div "Onboarding Tasks" at bounding box center [128, 101] width 139 height 21
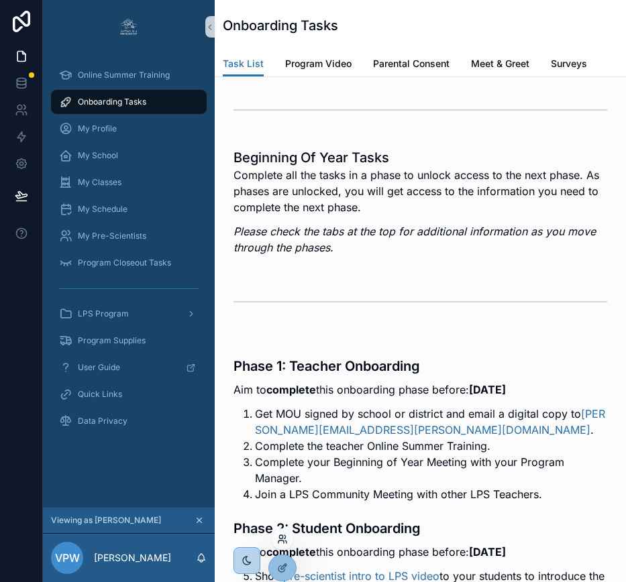
click at [278, 538] on icon at bounding box center [282, 539] width 11 height 11
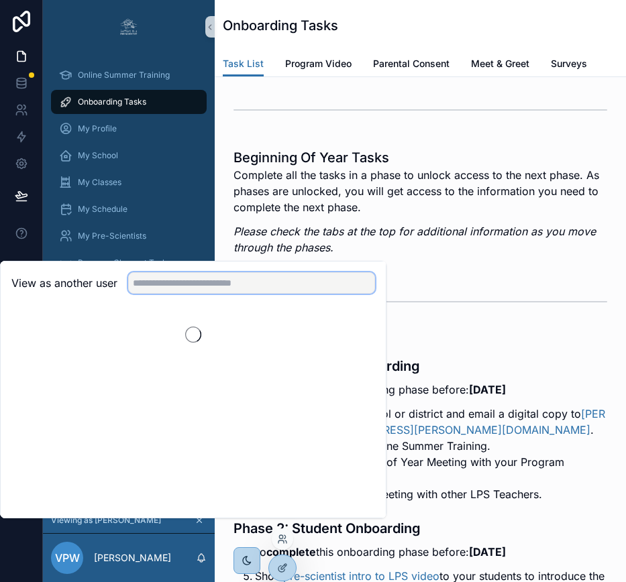
click at [265, 286] on input "text" at bounding box center [251, 282] width 247 height 21
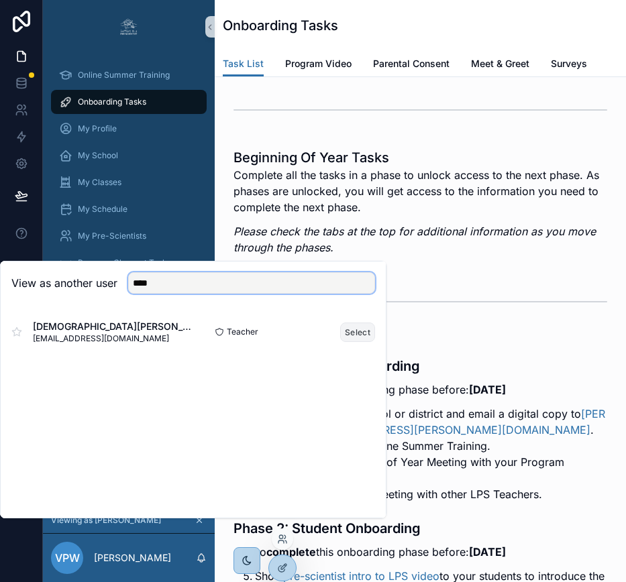
type input "****"
click at [352, 342] on button "Select" at bounding box center [357, 332] width 35 height 19
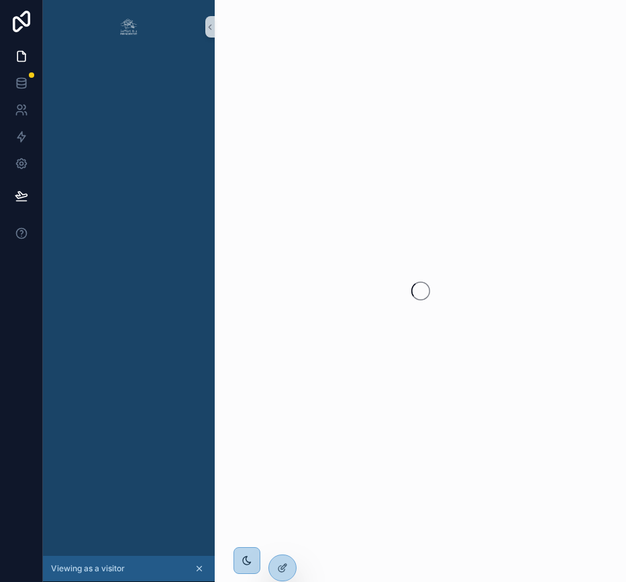
scroll to position [0, 10]
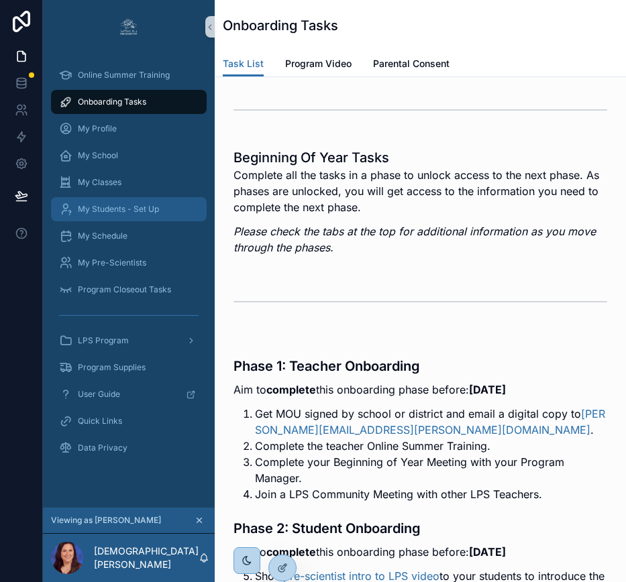
click at [153, 210] on div "My Students - Set Up" at bounding box center [128, 208] width 139 height 21
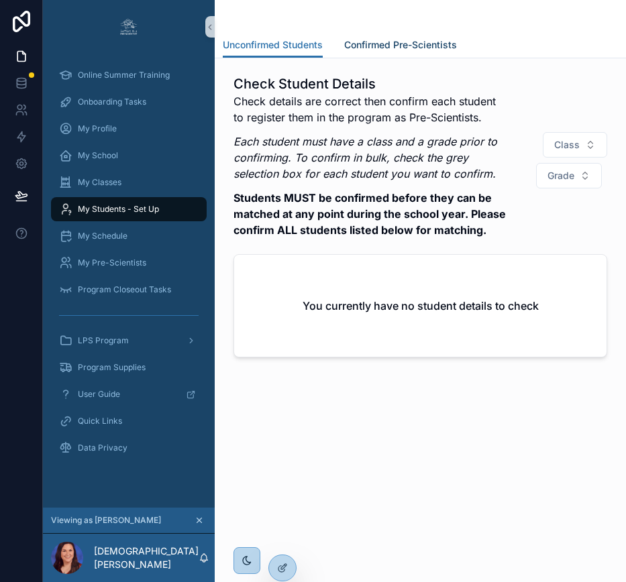
click at [361, 46] on span "Confirmed Pre-Scientists" at bounding box center [400, 44] width 113 height 13
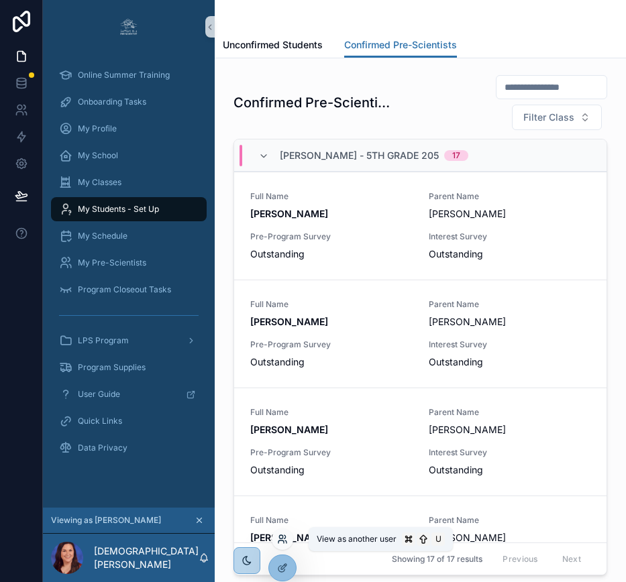
click at [284, 541] on icon at bounding box center [282, 539] width 11 height 11
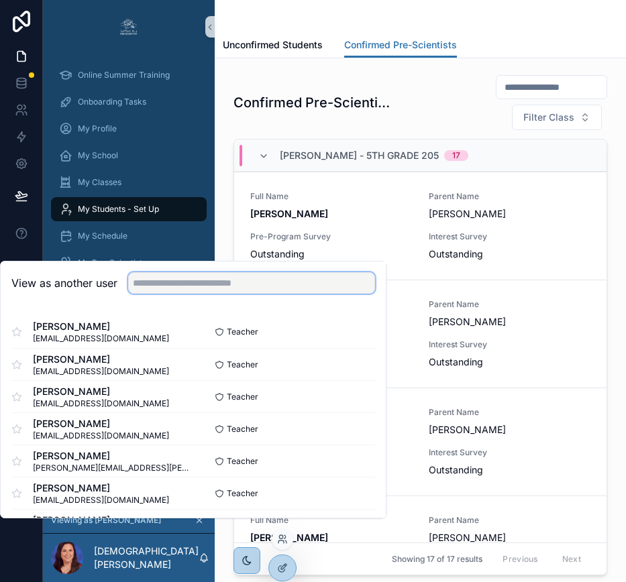
click at [257, 294] on input "text" at bounding box center [251, 282] width 247 height 21
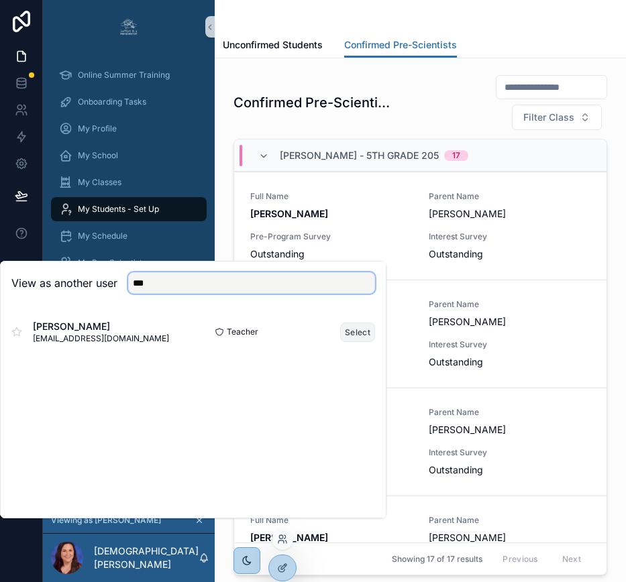
type input "***"
click at [348, 342] on button "Select" at bounding box center [357, 332] width 35 height 19
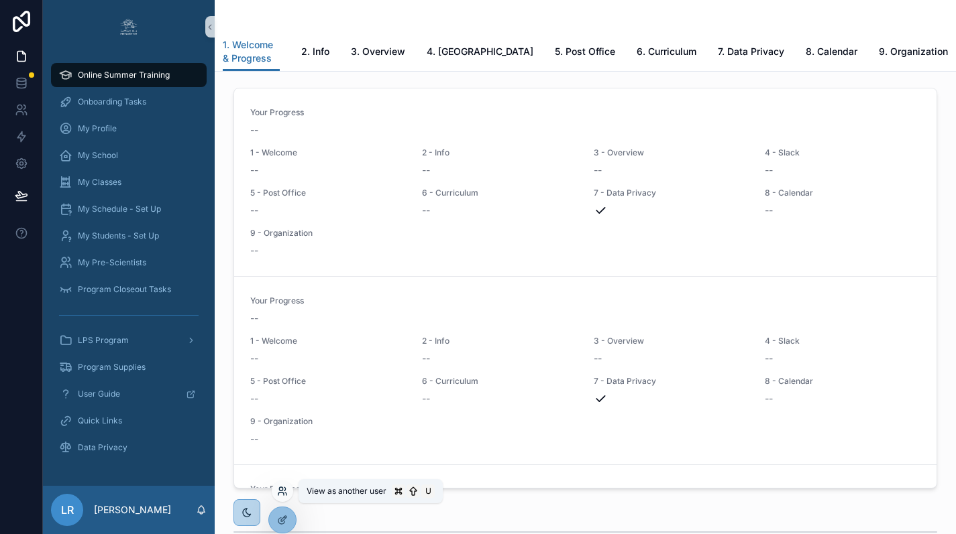
click at [281, 494] on icon at bounding box center [282, 491] width 11 height 11
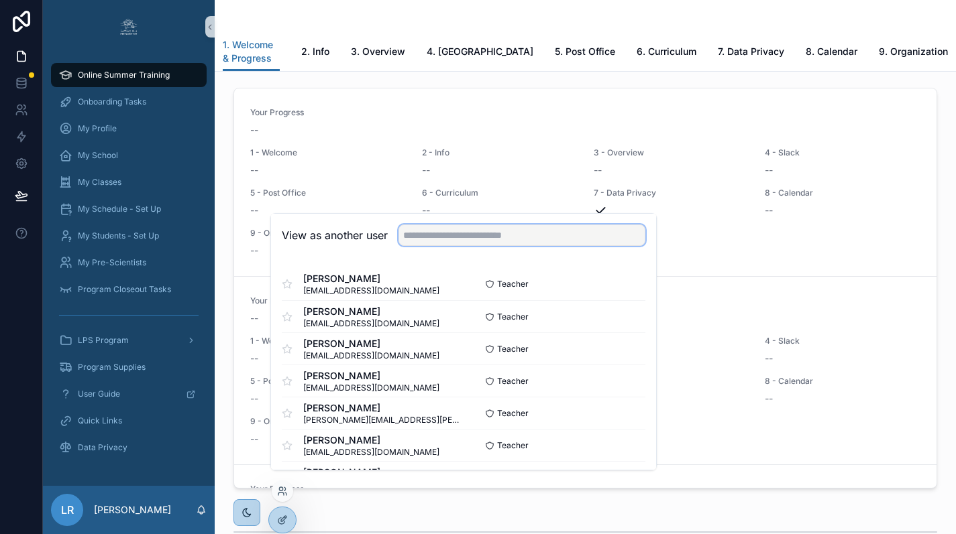
click at [454, 246] on input "text" at bounding box center [521, 235] width 247 height 21
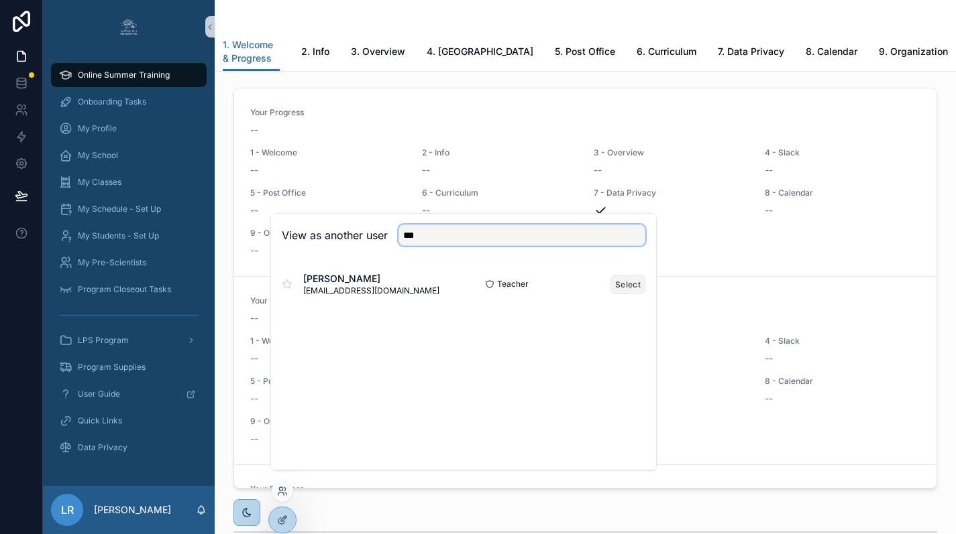
type input "***"
click at [628, 294] on button "Select" at bounding box center [627, 284] width 35 height 19
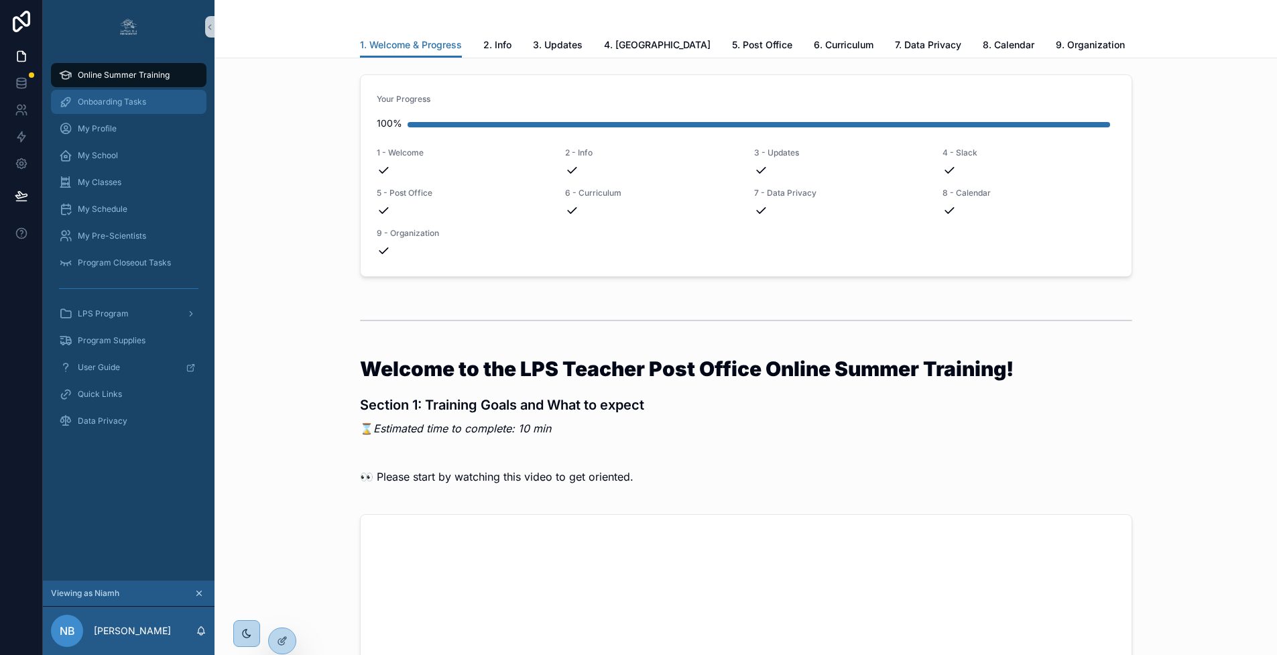
click at [146, 102] on span "Onboarding Tasks" at bounding box center [112, 102] width 68 height 11
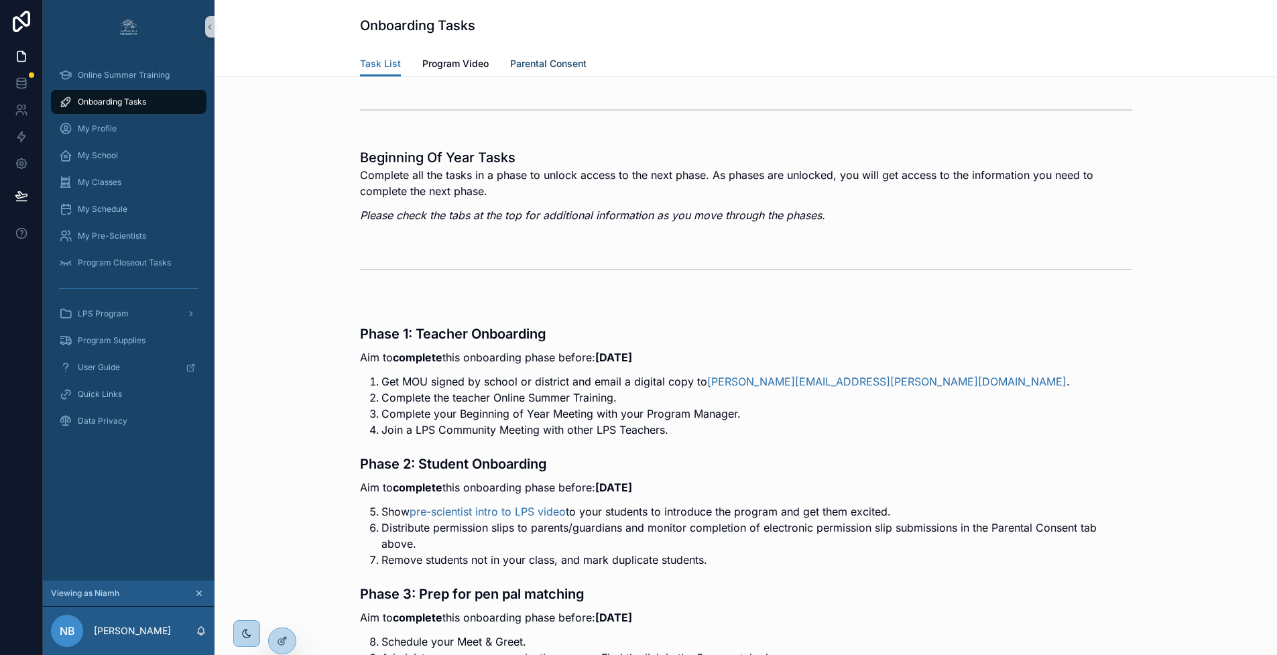
click at [524, 65] on span "Parental Consent" at bounding box center [548, 63] width 76 height 13
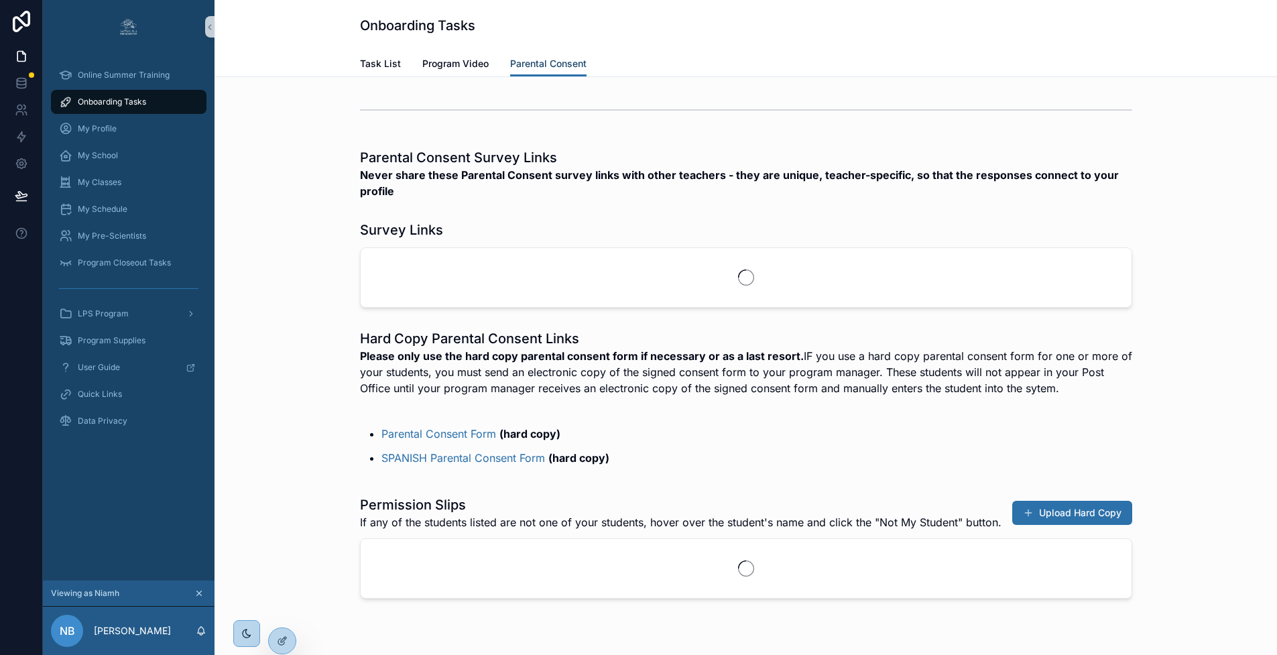
click at [524, 65] on span "Parental Consent" at bounding box center [548, 63] width 76 height 13
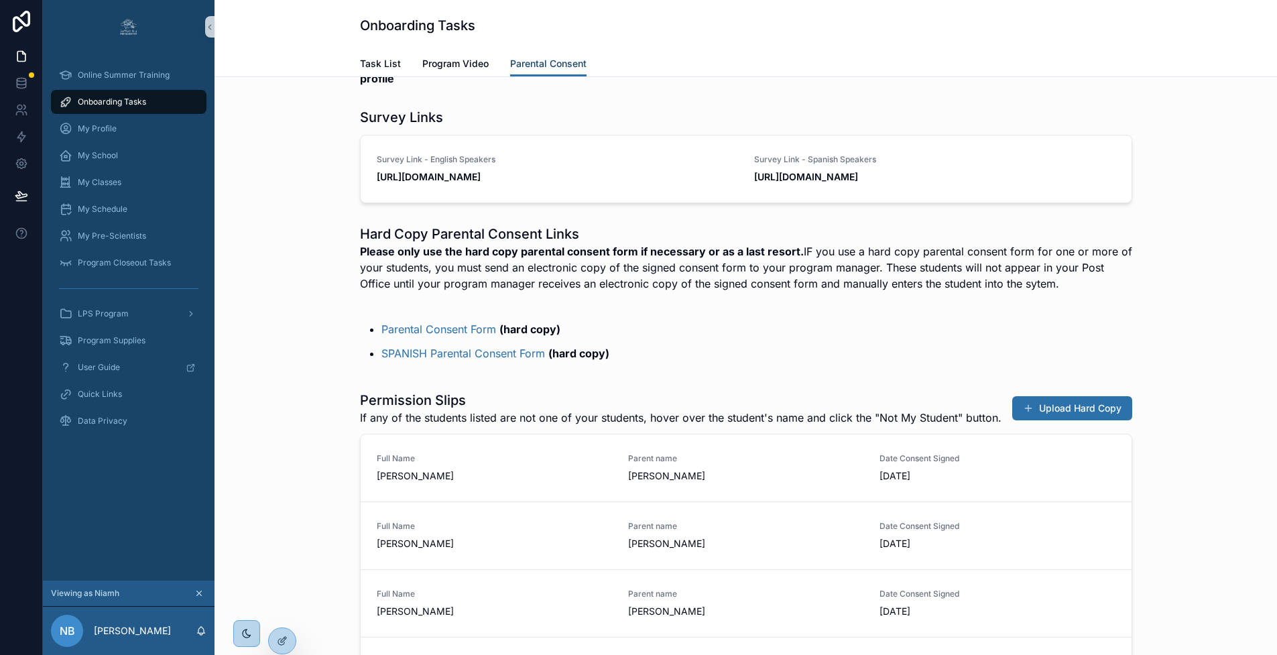
scroll to position [273, 0]
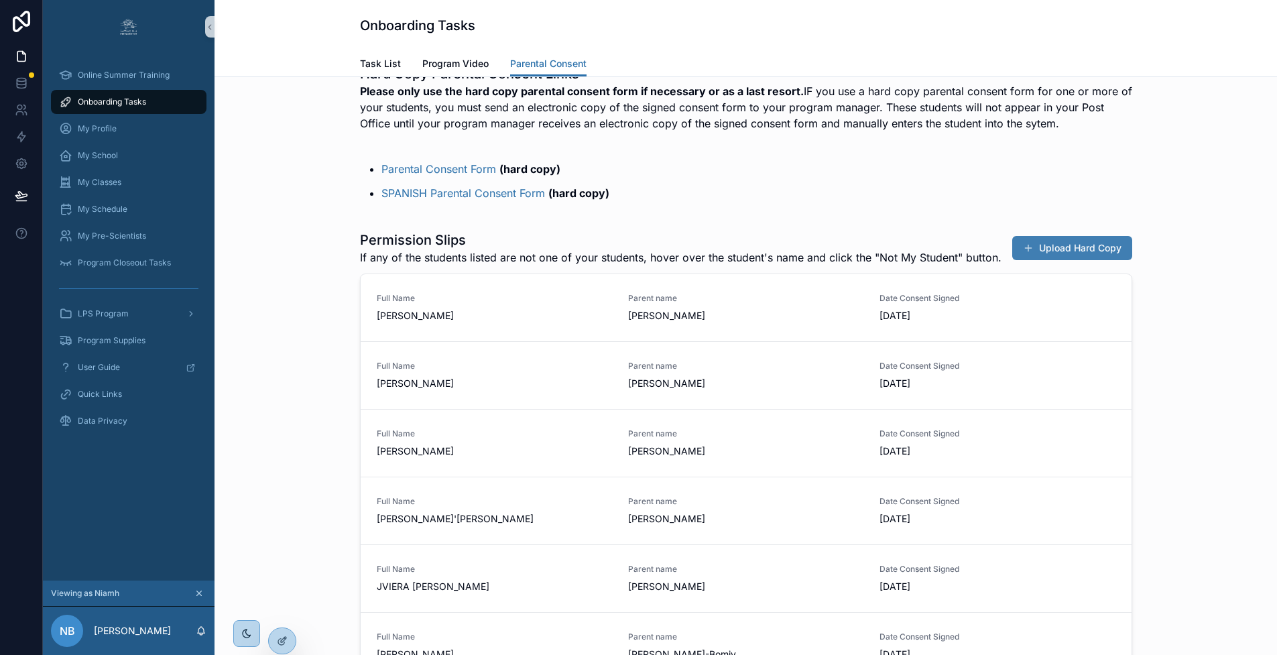
click at [955, 260] on button "Upload Hard Copy" at bounding box center [1073, 248] width 120 height 24
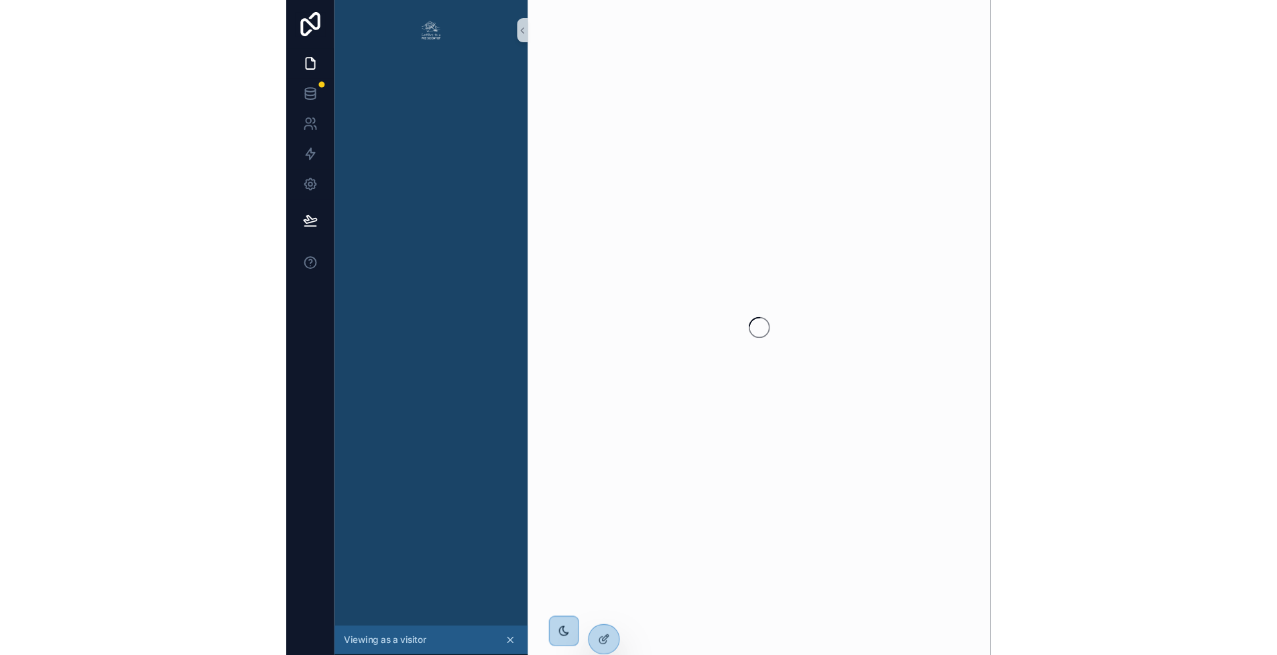
scroll to position [0, 10]
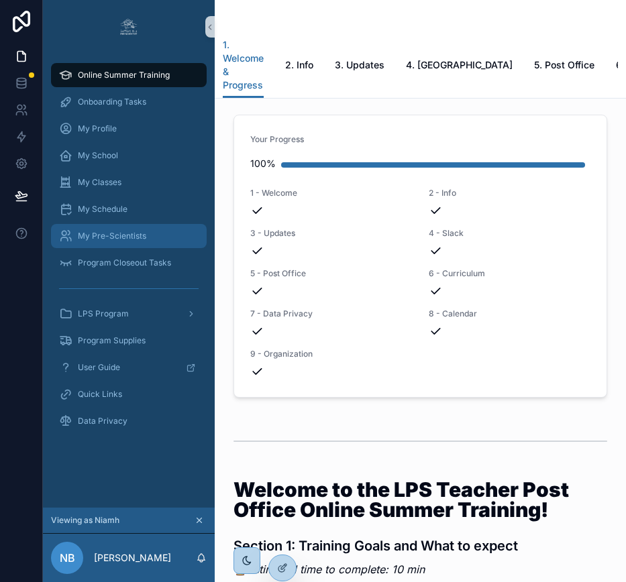
click at [127, 237] on span "My Pre-Scientists" at bounding box center [112, 236] width 68 height 11
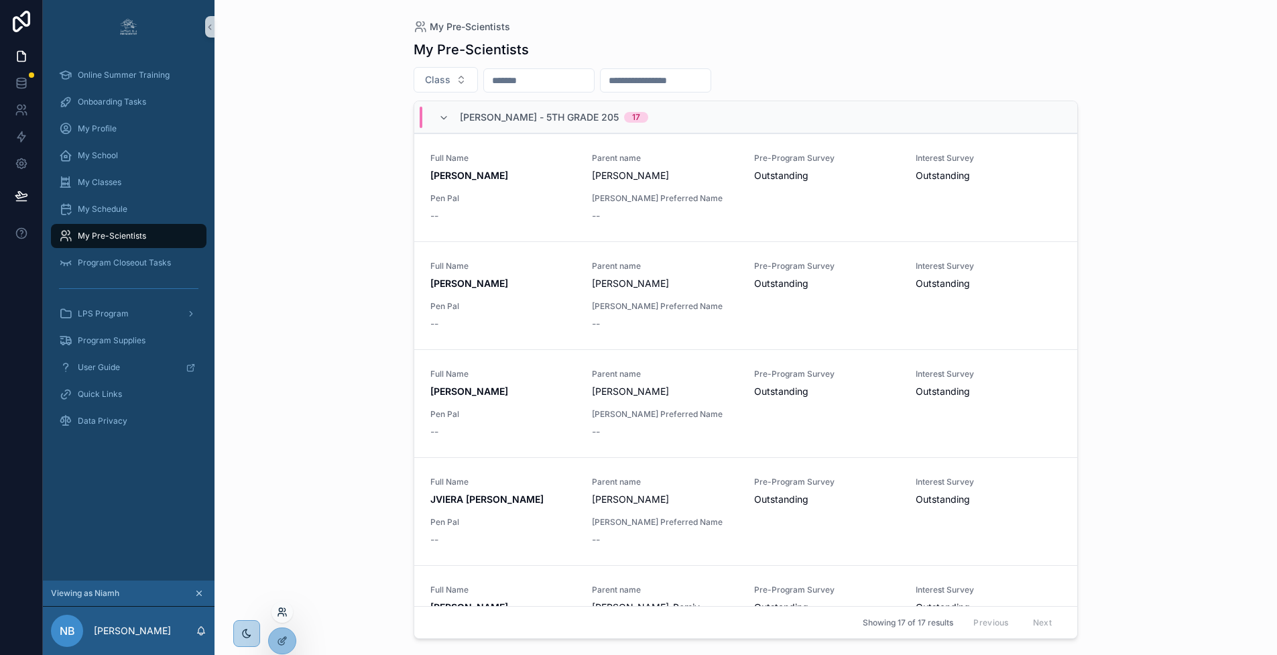
click at [282, 581] on icon at bounding box center [280, 609] width 3 height 3
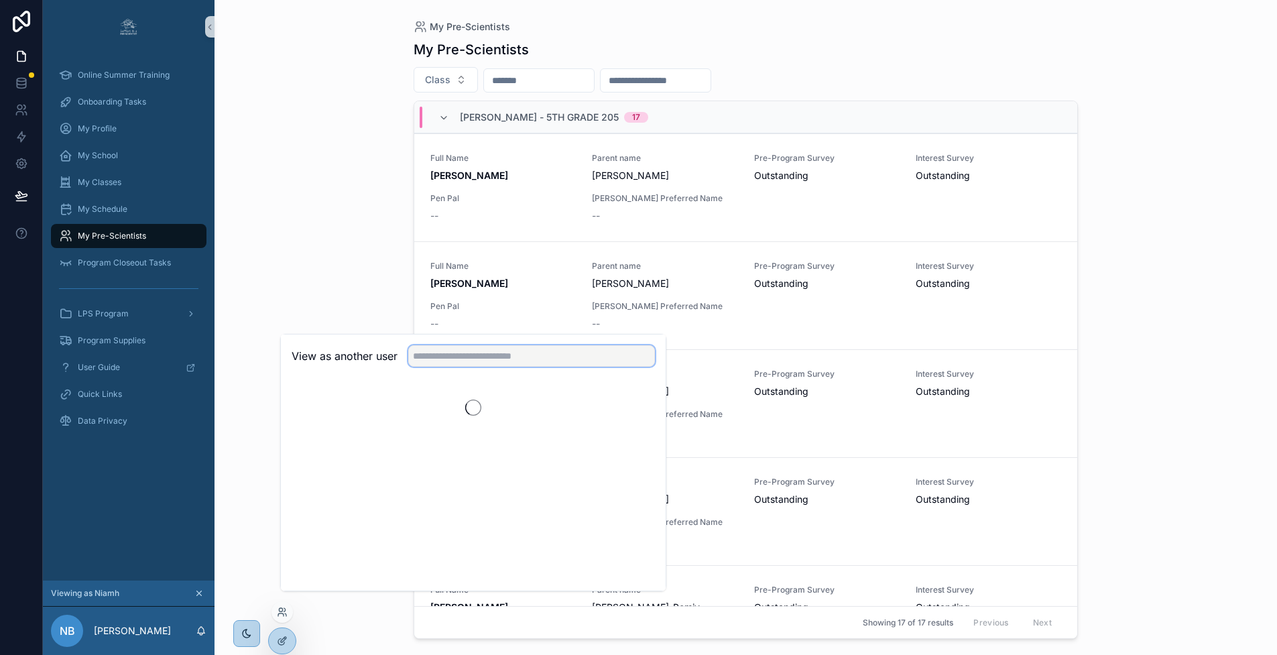
click at [416, 367] on input "text" at bounding box center [531, 355] width 247 height 21
type input "****"
click at [625, 412] on button "Select" at bounding box center [637, 405] width 35 height 19
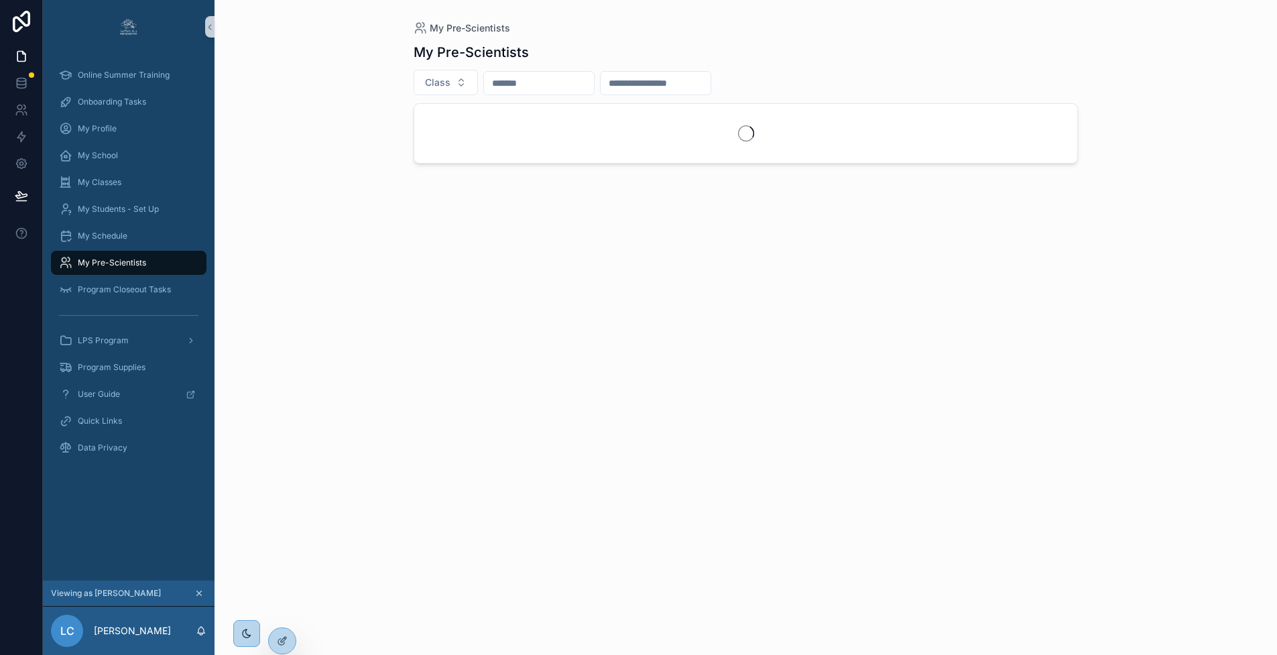
scroll to position [0, 10]
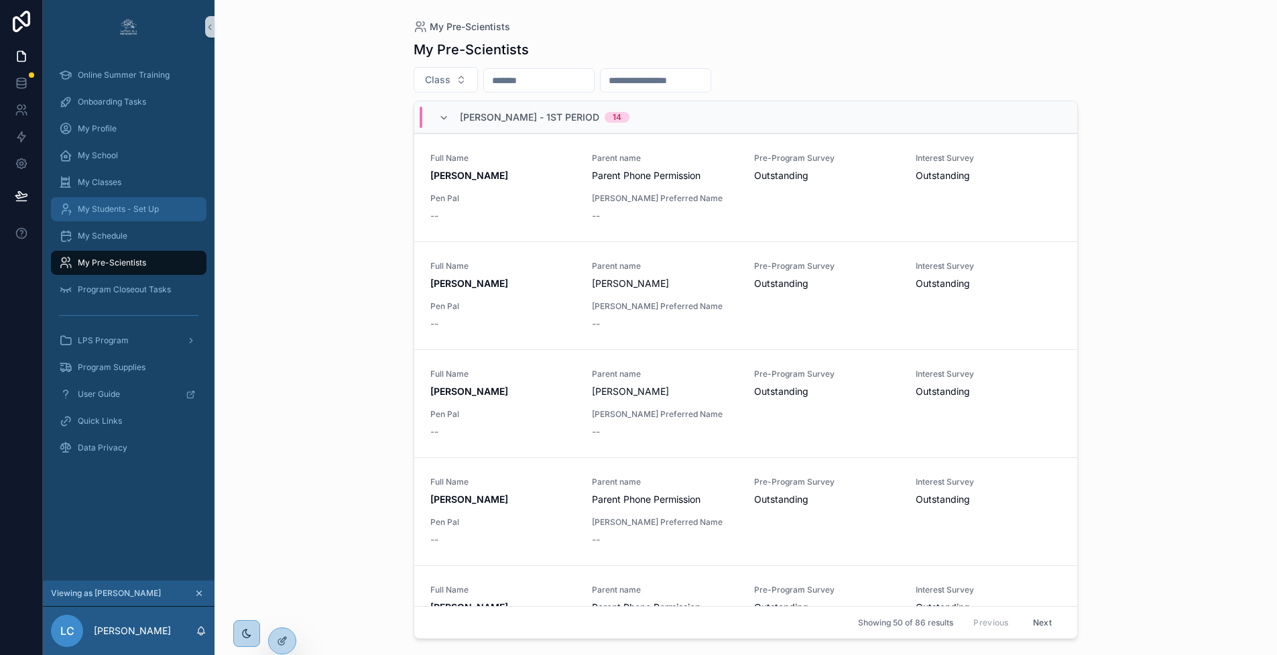
click at [135, 209] on span "My Students - Set Up" at bounding box center [118, 209] width 81 height 11
